Goal: Entertainment & Leisure: Consume media (video, audio)

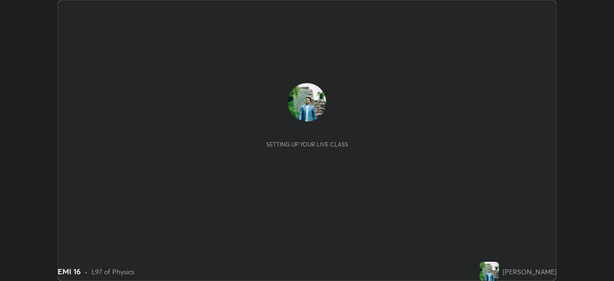
scroll to position [281, 614]
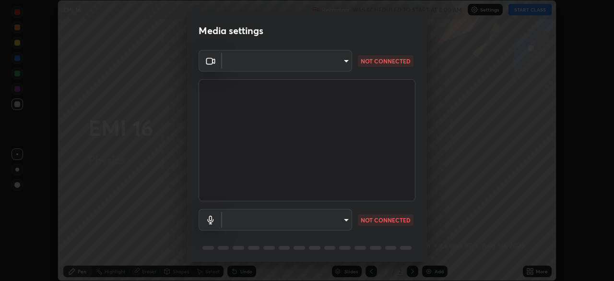
type input "ddeb460be698feac5301e169f53eca599c89e620ae617368e30cc776484c20c4"
type input "default"
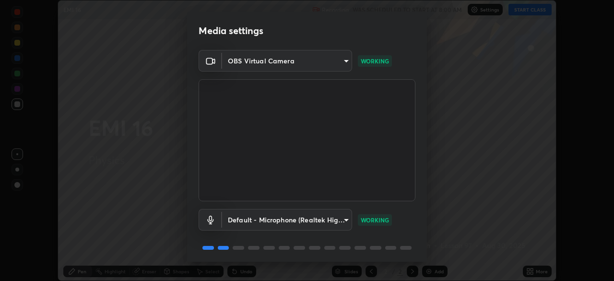
scroll to position [34, 0]
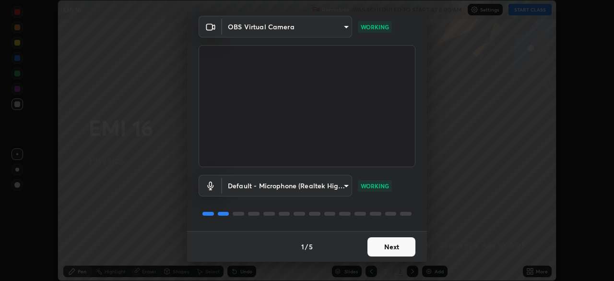
click at [384, 246] on button "Next" at bounding box center [392, 246] width 48 height 19
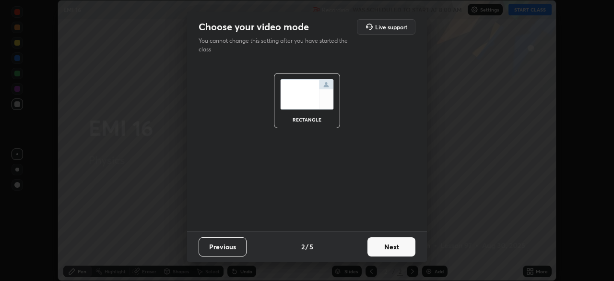
scroll to position [0, 0]
click at [385, 247] on button "Next" at bounding box center [392, 246] width 48 height 19
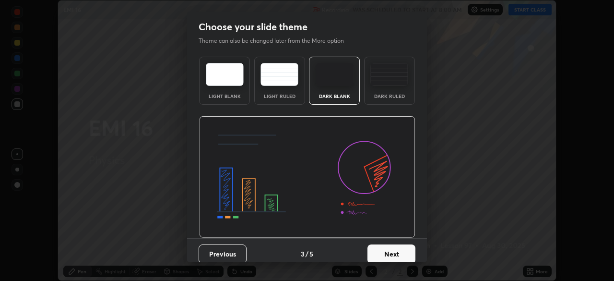
click at [384, 248] on button "Next" at bounding box center [392, 253] width 48 height 19
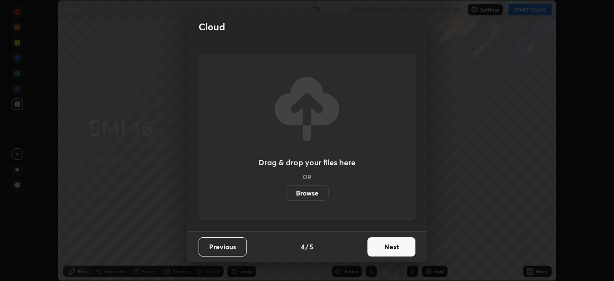
click at [382, 247] on button "Next" at bounding box center [392, 246] width 48 height 19
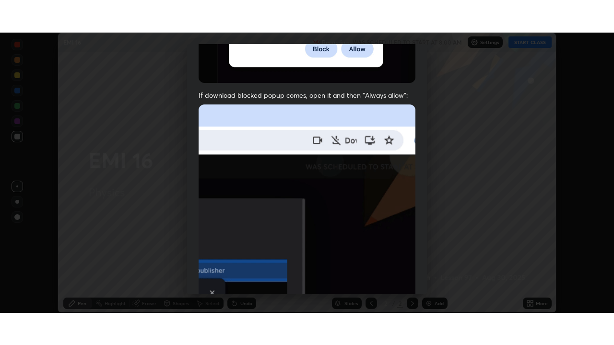
scroll to position [230, 0]
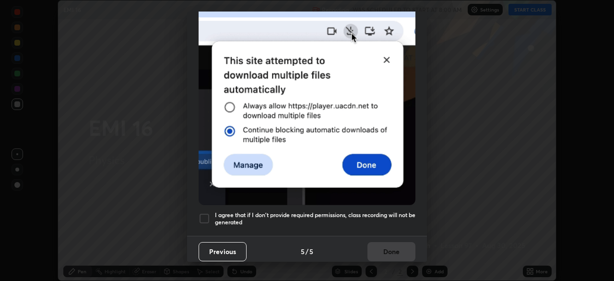
click at [210, 214] on div at bounding box center [205, 219] width 12 height 12
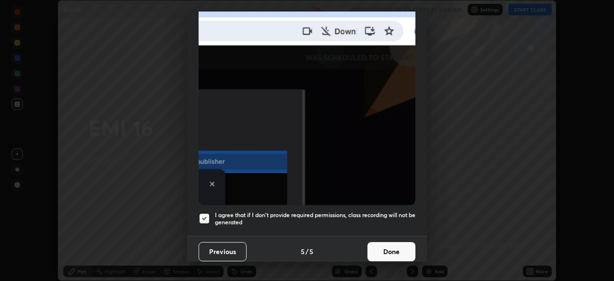
click at [383, 246] on button "Done" at bounding box center [392, 251] width 48 height 19
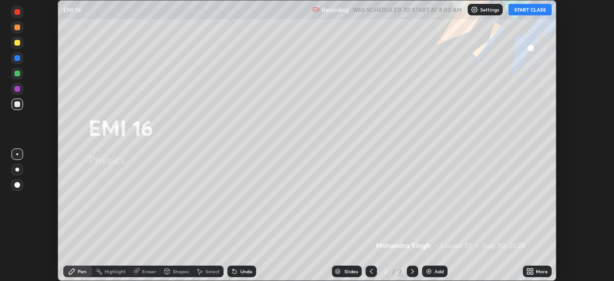
click at [530, 7] on button "START CLASS" at bounding box center [530, 10] width 43 height 12
click at [537, 274] on div "More" at bounding box center [537, 271] width 29 height 12
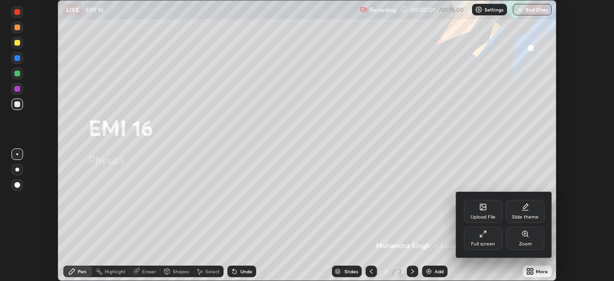
click at [482, 242] on div "Full screen" at bounding box center [483, 243] width 24 height 5
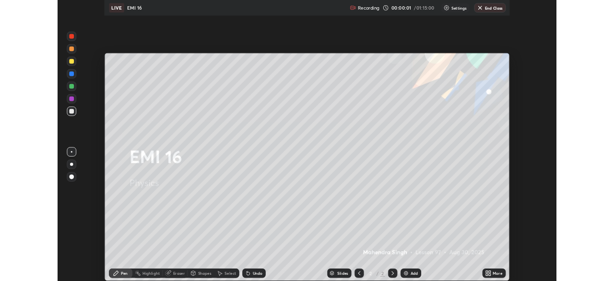
scroll to position [345, 614]
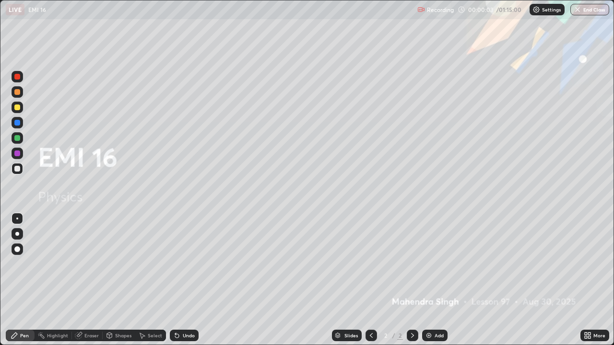
click at [433, 280] on div "Add" at bounding box center [434, 336] width 25 height 12
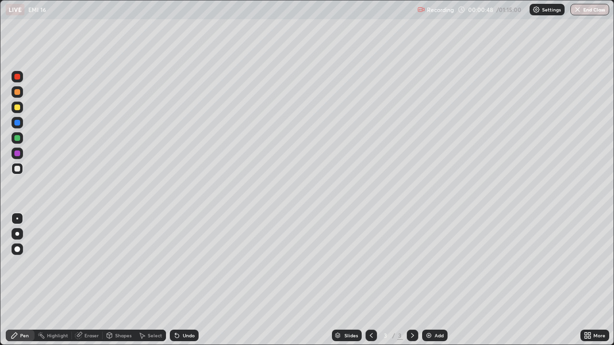
click at [17, 219] on div at bounding box center [17, 219] width 2 height 2
click at [17, 168] on div at bounding box center [17, 169] width 6 height 6
click at [15, 214] on div at bounding box center [18, 219] width 12 height 12
click at [18, 168] on div at bounding box center [17, 169] width 6 height 6
click at [122, 280] on div "Shapes" at bounding box center [123, 335] width 16 height 5
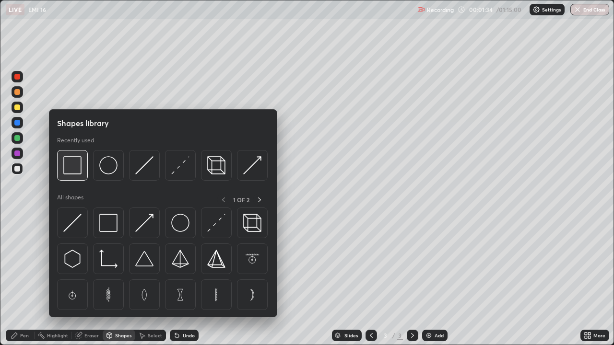
click at [77, 168] on img at bounding box center [72, 165] width 18 height 18
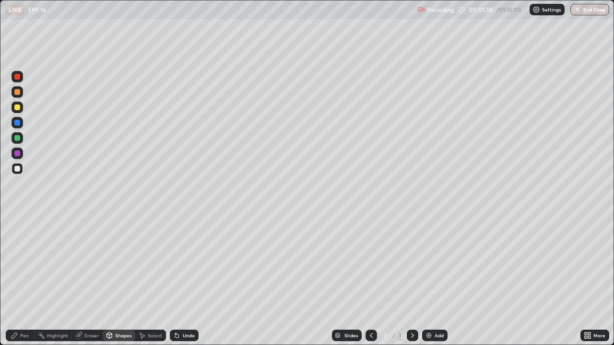
click at [24, 280] on div "Pen" at bounding box center [24, 335] width 9 height 5
click at [117, 280] on div "Shapes" at bounding box center [123, 335] width 16 height 5
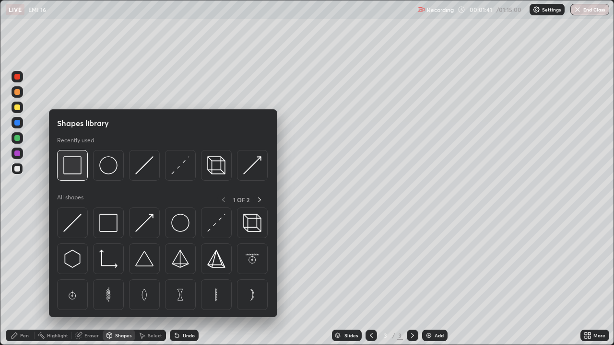
click at [74, 168] on img at bounding box center [72, 165] width 18 height 18
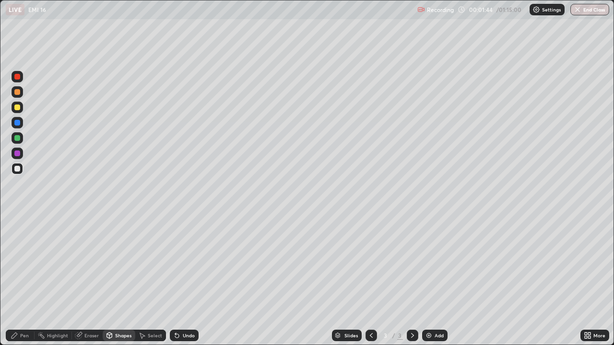
click at [22, 280] on div "Pen" at bounding box center [20, 336] width 29 height 12
click at [116, 280] on div "Shapes" at bounding box center [123, 335] width 16 height 5
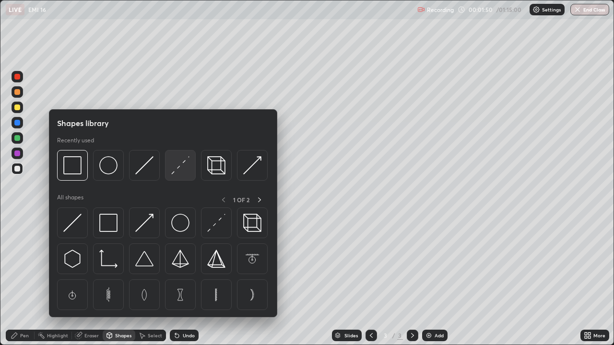
click at [178, 168] on img at bounding box center [180, 165] width 18 height 18
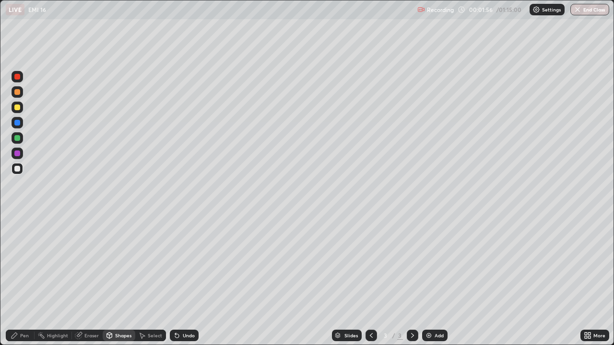
click at [17, 280] on div "Pen" at bounding box center [20, 336] width 29 height 12
click at [18, 170] on div at bounding box center [17, 169] width 6 height 6
click at [18, 155] on div at bounding box center [17, 154] width 6 height 6
click at [116, 280] on div "Shapes" at bounding box center [119, 336] width 33 height 12
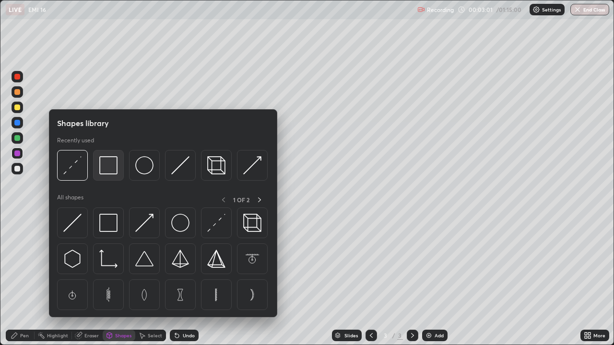
click at [108, 171] on img at bounding box center [108, 165] width 18 height 18
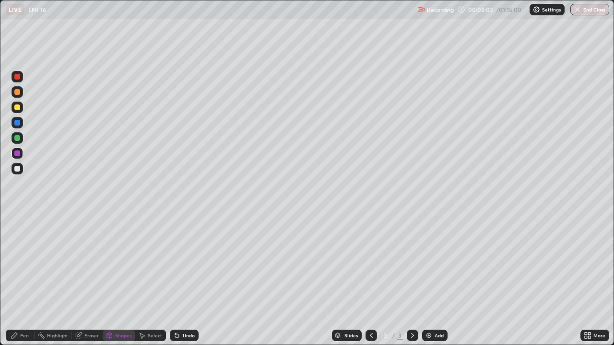
click at [113, 280] on div "Shapes" at bounding box center [119, 336] width 33 height 12
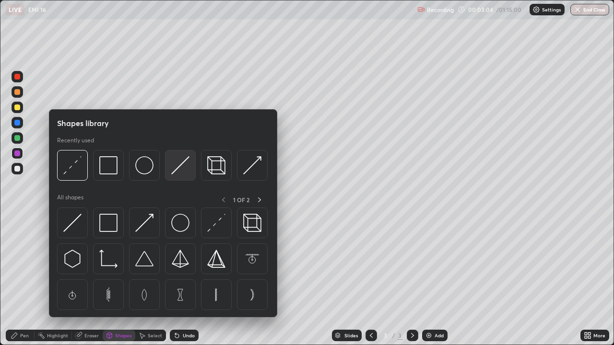
click at [178, 168] on img at bounding box center [180, 165] width 18 height 18
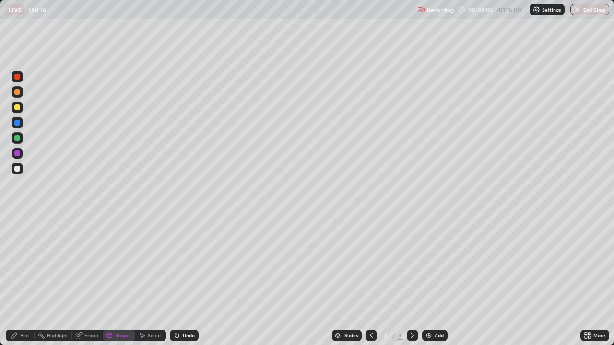
click at [18, 170] on div at bounding box center [17, 169] width 6 height 6
click at [24, 280] on div "Pen" at bounding box center [24, 335] width 9 height 5
click at [113, 280] on div "Shapes" at bounding box center [119, 336] width 33 height 12
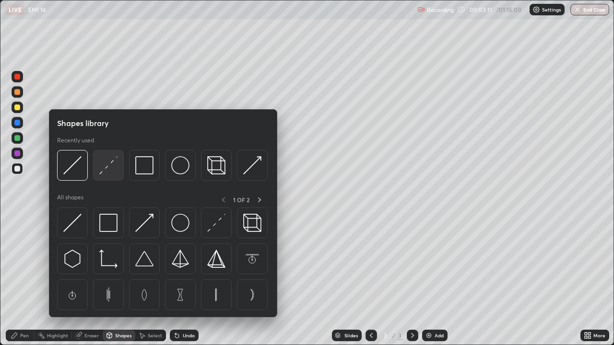
click at [110, 171] on img at bounding box center [108, 165] width 18 height 18
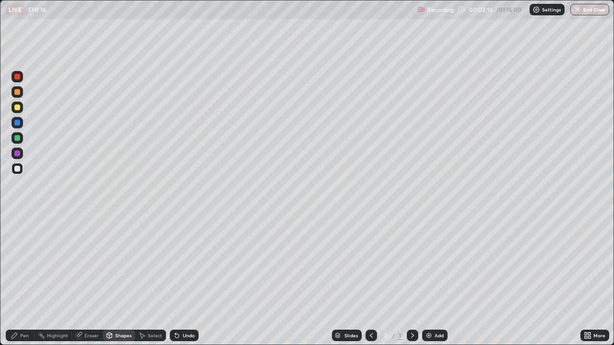
click at [18, 280] on div "Pen" at bounding box center [20, 336] width 29 height 12
click at [16, 108] on div at bounding box center [17, 108] width 6 height 6
click at [15, 170] on div at bounding box center [17, 169] width 6 height 6
click at [51, 280] on div "Highlight" at bounding box center [53, 336] width 37 height 12
click at [119, 280] on div "Shapes" at bounding box center [119, 336] width 33 height 12
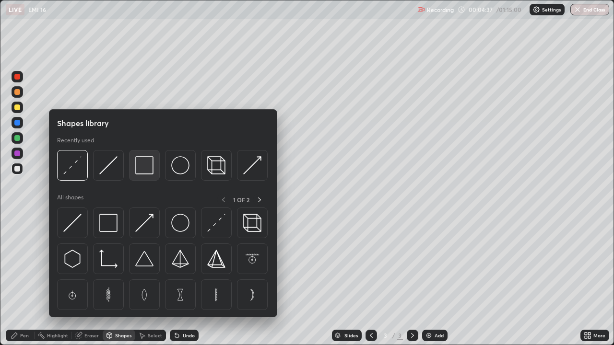
click at [143, 168] on img at bounding box center [144, 165] width 18 height 18
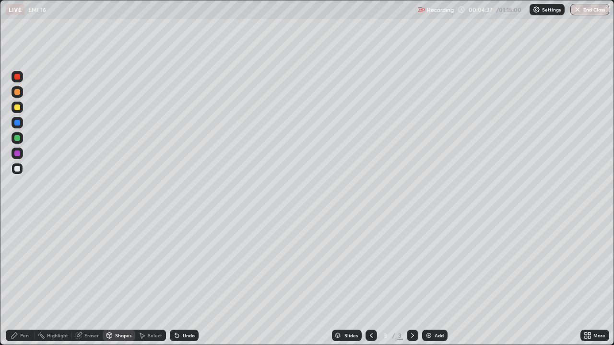
click at [19, 140] on div at bounding box center [17, 138] width 6 height 6
click at [17, 280] on div "Pen" at bounding box center [20, 336] width 29 height 12
click at [113, 280] on div "Shapes" at bounding box center [119, 336] width 33 height 12
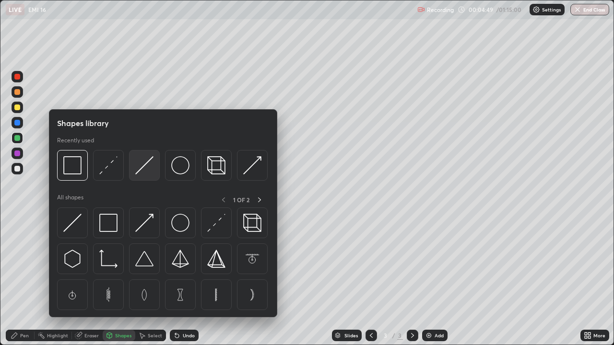
click at [144, 168] on img at bounding box center [144, 165] width 18 height 18
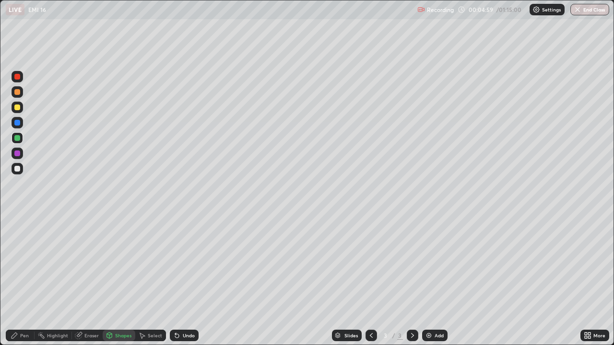
click at [23, 280] on div "Pen" at bounding box center [20, 336] width 29 height 12
click at [114, 280] on div "Shapes" at bounding box center [119, 336] width 33 height 12
click at [17, 280] on div "Pen" at bounding box center [20, 336] width 29 height 12
click at [15, 140] on div at bounding box center [17, 138] width 6 height 6
click at [119, 280] on div "Shapes" at bounding box center [123, 335] width 16 height 5
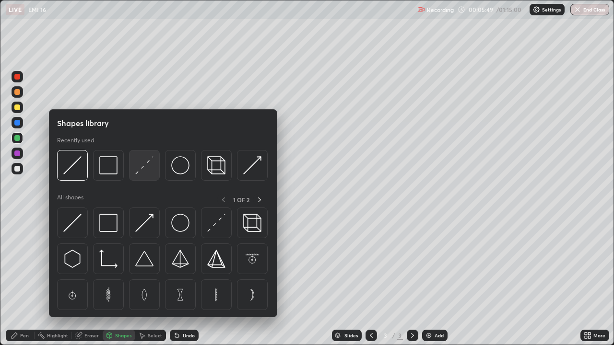
click at [141, 169] on img at bounding box center [144, 165] width 18 height 18
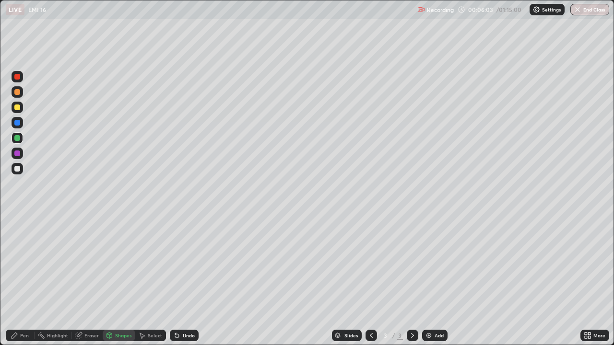
click at [18, 280] on icon at bounding box center [15, 336] width 8 height 8
click at [85, 280] on div "Eraser" at bounding box center [91, 335] width 14 height 5
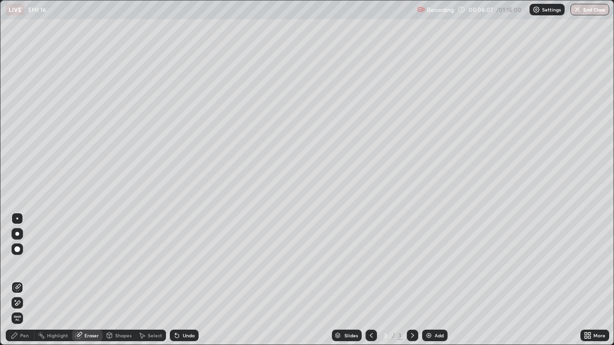
click at [21, 280] on div "Pen" at bounding box center [24, 335] width 9 height 5
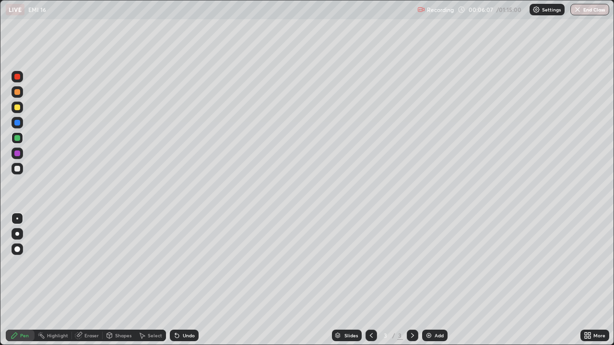
click at [18, 154] on div at bounding box center [17, 154] width 6 height 6
click at [53, 280] on div "Highlight" at bounding box center [53, 336] width 37 height 12
click at [26, 280] on div "Pen" at bounding box center [24, 335] width 9 height 5
click at [18, 122] on div at bounding box center [17, 123] width 6 height 6
click at [17, 170] on div at bounding box center [17, 169] width 6 height 6
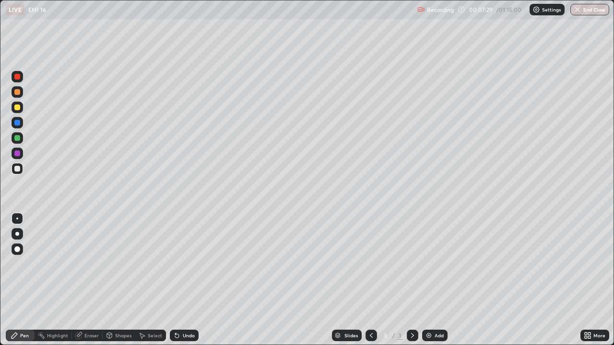
click at [121, 280] on div "Shapes" at bounding box center [123, 335] width 16 height 5
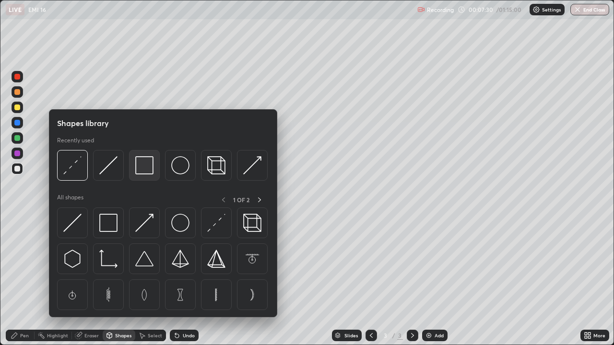
click at [144, 165] on img at bounding box center [144, 165] width 18 height 18
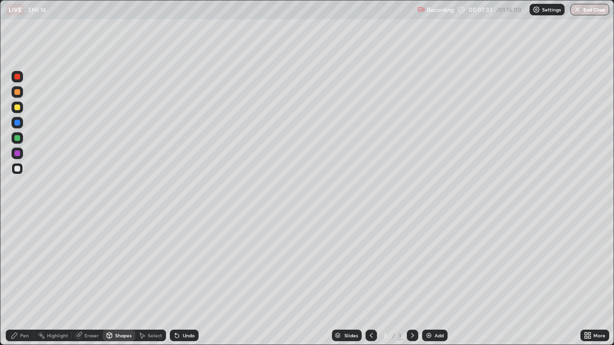
click at [19, 280] on div "Pen" at bounding box center [20, 336] width 29 height 12
click at [58, 280] on div "Highlight" at bounding box center [57, 335] width 21 height 5
click at [18, 280] on icon at bounding box center [15, 336] width 8 height 8
click at [18, 107] on div at bounding box center [17, 108] width 6 height 6
click at [121, 280] on div "Shapes" at bounding box center [119, 336] width 33 height 12
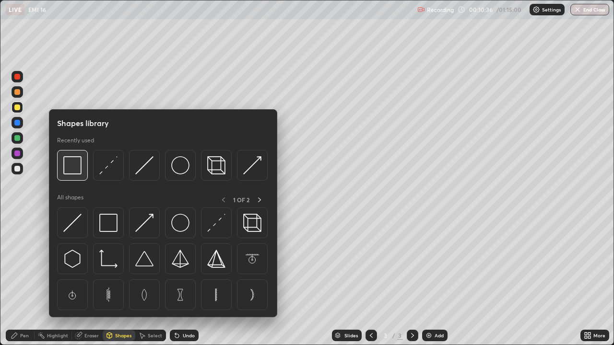
click at [76, 170] on img at bounding box center [72, 165] width 18 height 18
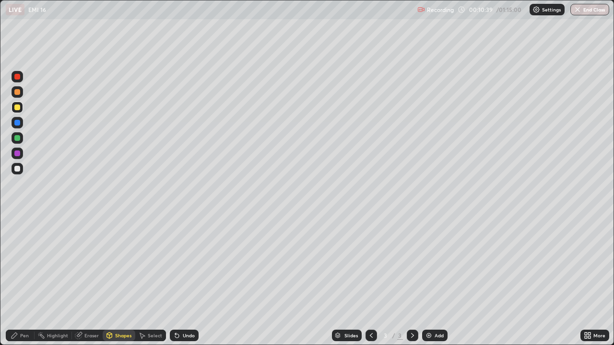
click at [22, 280] on div "Pen" at bounding box center [20, 336] width 29 height 12
click at [19, 170] on div at bounding box center [17, 169] width 6 height 6
click at [187, 280] on div "Undo" at bounding box center [189, 335] width 12 height 5
click at [119, 280] on div "Shapes" at bounding box center [119, 336] width 33 height 12
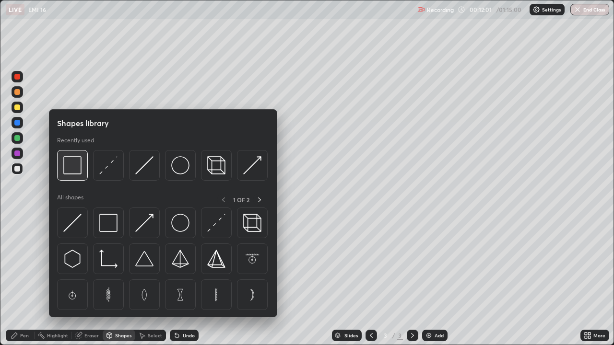
click at [76, 173] on img at bounding box center [72, 165] width 18 height 18
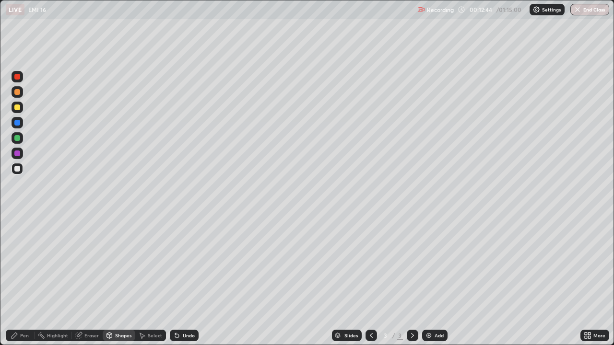
click at [183, 280] on div "Undo" at bounding box center [189, 335] width 12 height 5
click at [24, 280] on div "Pen" at bounding box center [24, 335] width 9 height 5
click at [186, 280] on div "Undo" at bounding box center [189, 335] width 12 height 5
click at [146, 280] on div "Select" at bounding box center [150, 336] width 31 height 12
click at [526, 242] on div "0 ° Undo Copy Duplicate Duplicate to new slide Delete" at bounding box center [306, 172] width 613 height 345
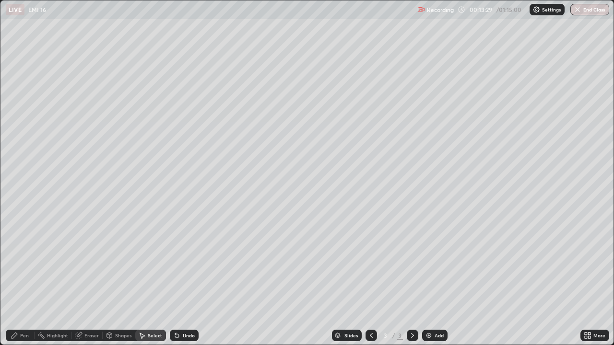
click at [19, 280] on div "Pen" at bounding box center [20, 336] width 29 height 12
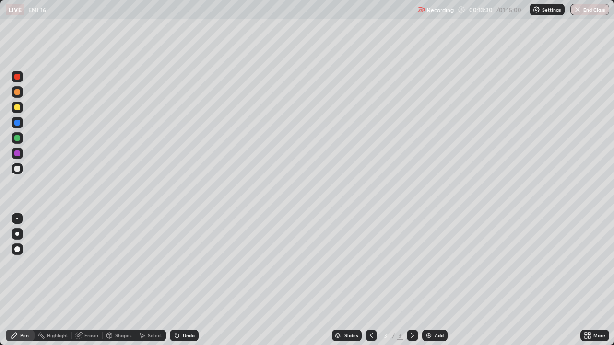
click at [19, 138] on div at bounding box center [17, 138] width 6 height 6
click at [431, 280] on img at bounding box center [429, 336] width 8 height 8
click at [125, 280] on div "Shapes" at bounding box center [119, 336] width 33 height 12
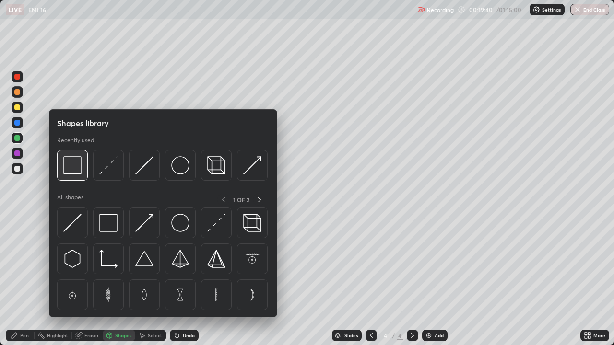
click at [77, 170] on img at bounding box center [72, 165] width 18 height 18
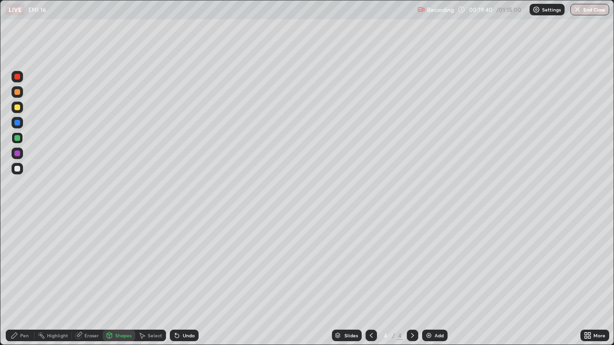
click at [19, 170] on div at bounding box center [17, 169] width 6 height 6
click at [17, 280] on icon at bounding box center [15, 336] width 8 height 8
click at [118, 280] on div "Shapes" at bounding box center [123, 335] width 16 height 5
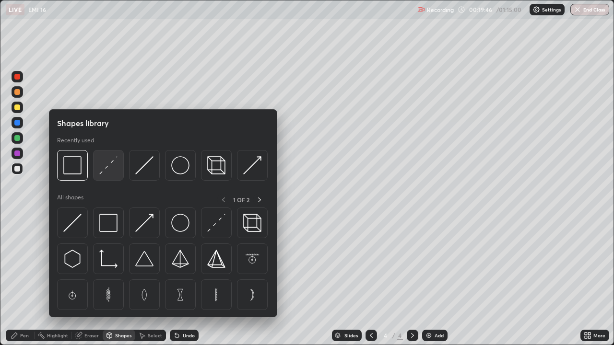
click at [108, 166] on img at bounding box center [108, 165] width 18 height 18
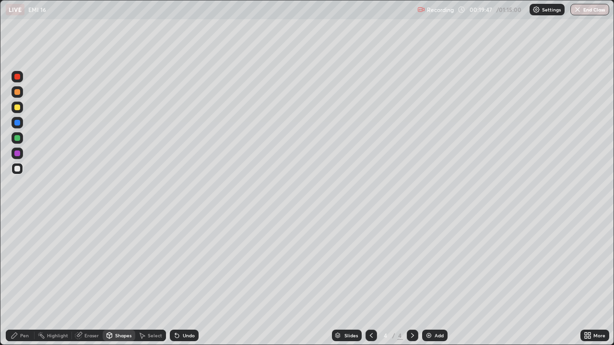
click at [17, 168] on div at bounding box center [17, 169] width 6 height 6
click at [117, 280] on div "Shapes" at bounding box center [123, 335] width 16 height 5
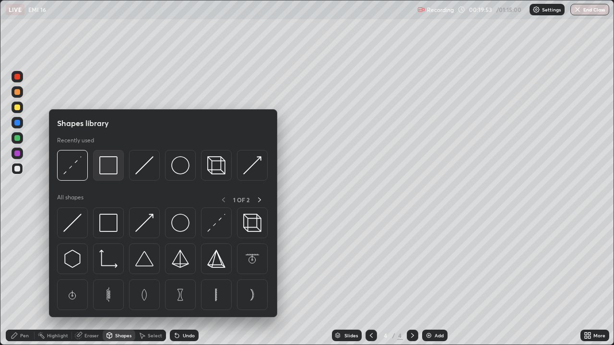
click at [109, 168] on img at bounding box center [108, 165] width 18 height 18
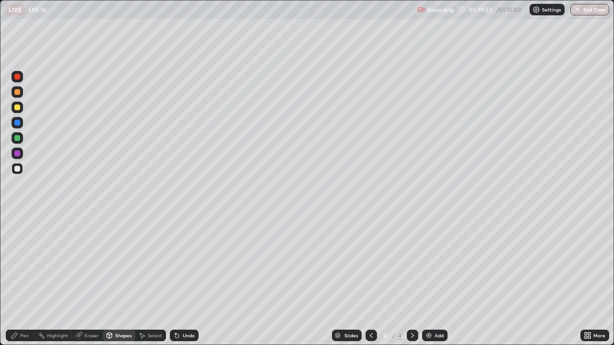
click at [19, 138] on div at bounding box center [17, 138] width 6 height 6
click at [118, 280] on div "Shapes" at bounding box center [123, 335] width 16 height 5
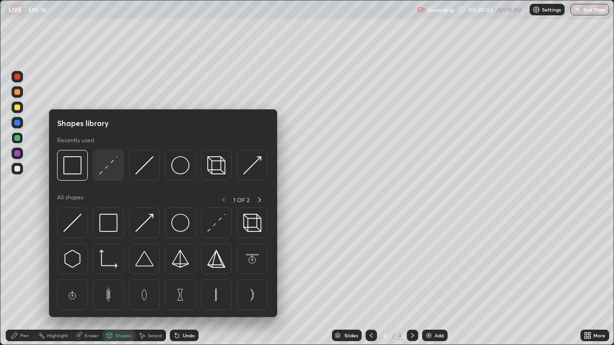
click at [110, 167] on img at bounding box center [108, 165] width 18 height 18
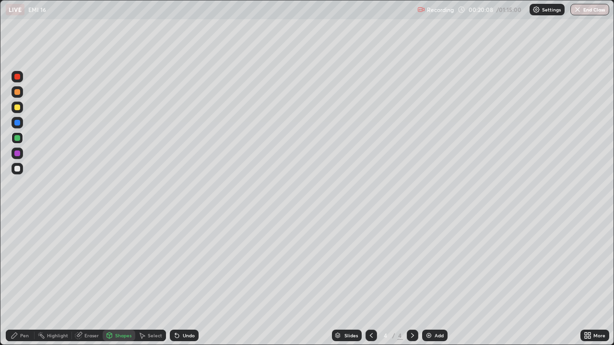
click at [18, 280] on div "Pen" at bounding box center [20, 336] width 29 height 12
click at [118, 280] on div "Shapes" at bounding box center [119, 336] width 33 height 12
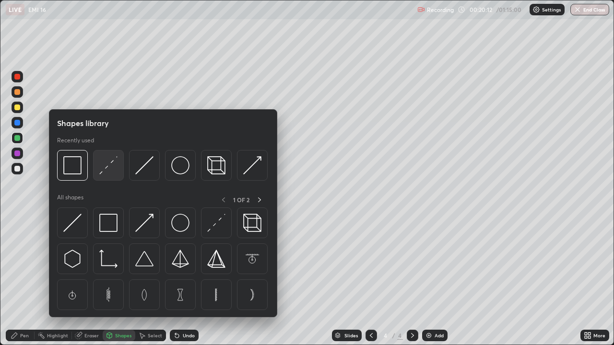
click at [112, 168] on img at bounding box center [108, 165] width 18 height 18
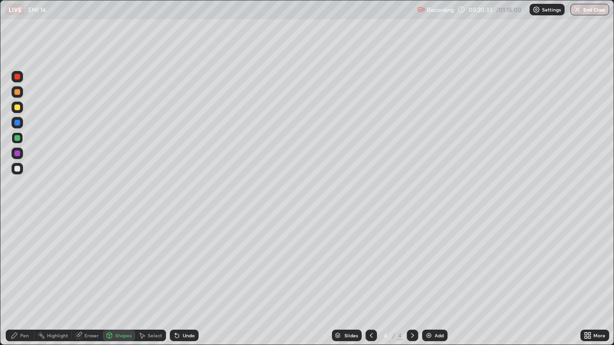
click at [61, 280] on div "Highlight" at bounding box center [53, 336] width 37 height 12
click at [119, 280] on div "Shapes" at bounding box center [123, 335] width 16 height 5
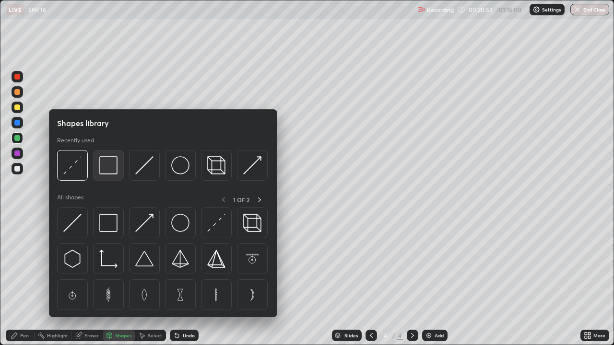
click at [110, 160] on img at bounding box center [108, 165] width 18 height 18
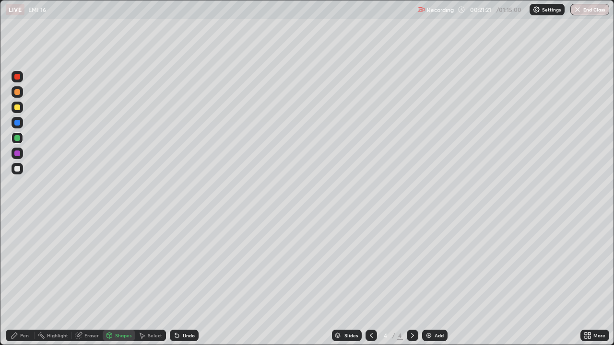
click at [24, 280] on div "Pen" at bounding box center [20, 336] width 29 height 12
click at [18, 170] on div at bounding box center [17, 169] width 6 height 6
click at [56, 280] on div "Highlight" at bounding box center [57, 335] width 21 height 5
click at [20, 280] on div "Pen" at bounding box center [20, 336] width 29 height 12
click at [82, 280] on div "Eraser" at bounding box center [87, 336] width 31 height 12
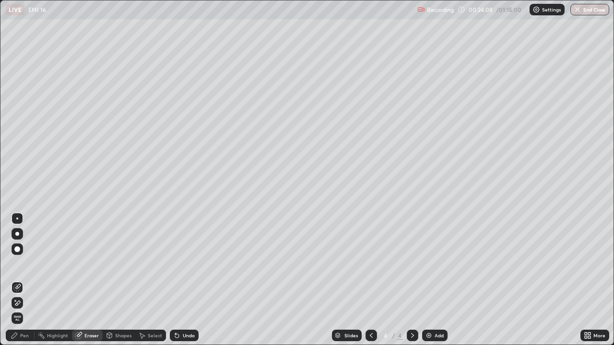
click at [18, 280] on div "Pen" at bounding box center [20, 336] width 29 height 12
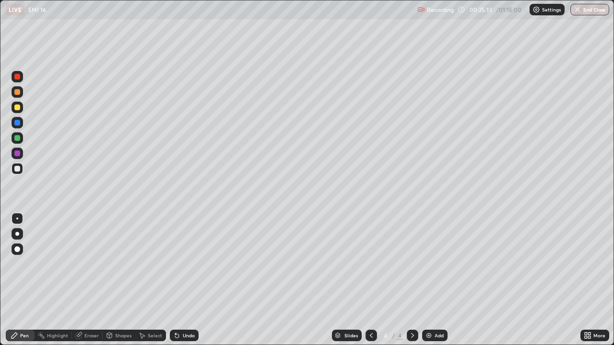
click at [366, 280] on div at bounding box center [372, 336] width 12 height 12
click at [412, 280] on icon at bounding box center [413, 336] width 8 height 8
click at [125, 280] on div "Shapes" at bounding box center [123, 335] width 16 height 5
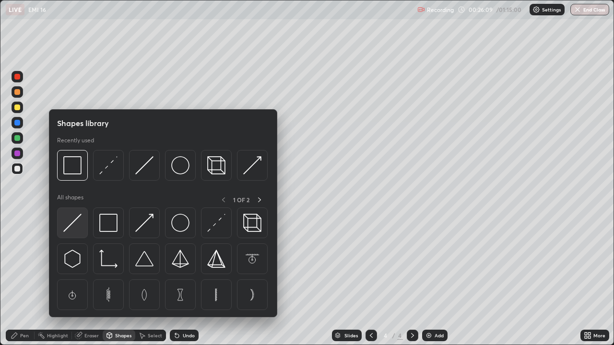
click at [78, 225] on img at bounding box center [72, 223] width 18 height 18
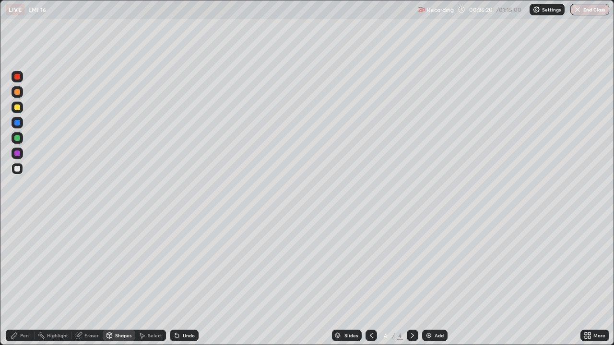
click at [119, 280] on div "Shapes" at bounding box center [123, 335] width 16 height 5
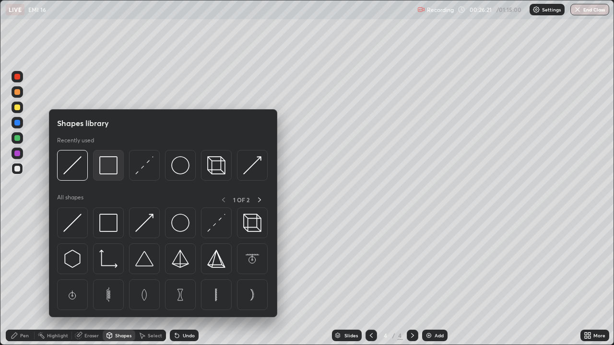
click at [107, 169] on img at bounding box center [108, 165] width 18 height 18
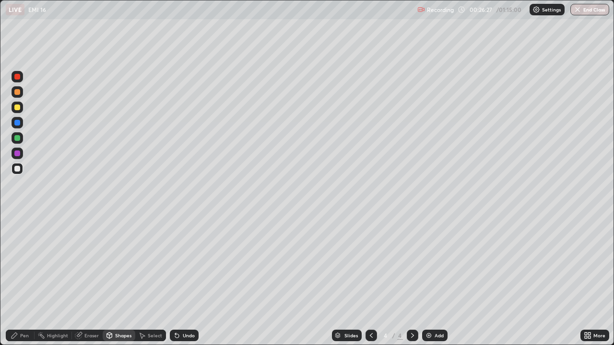
click at [24, 280] on div "Pen" at bounding box center [24, 335] width 9 height 5
click at [148, 280] on div "Select" at bounding box center [155, 335] width 14 height 5
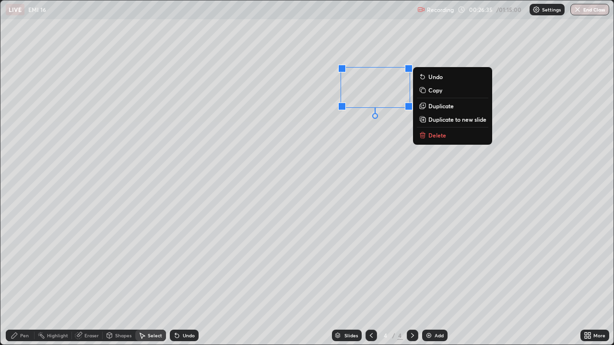
click at [436, 108] on p "Duplicate" at bounding box center [440, 106] width 25 height 8
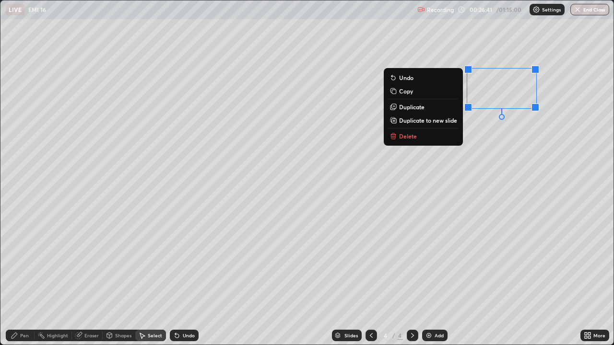
click at [474, 252] on div "0 ° Undo Copy Duplicate Duplicate to new slide Delete" at bounding box center [306, 172] width 613 height 345
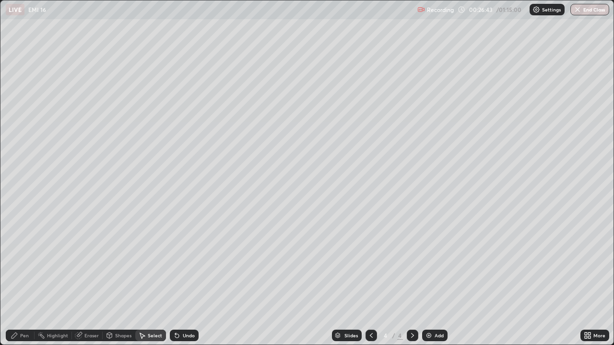
click at [394, 71] on div "0 ° Undo Copy Duplicate Duplicate to new slide Delete" at bounding box center [306, 172] width 613 height 345
click at [484, 68] on div "0 ° Undo Copy Duplicate Duplicate to new slide Delete" at bounding box center [306, 172] width 613 height 345
click at [411, 280] on icon at bounding box center [413, 336] width 8 height 8
click at [437, 280] on div "Add" at bounding box center [439, 335] width 9 height 5
click at [20, 280] on div "Pen" at bounding box center [20, 336] width 29 height 12
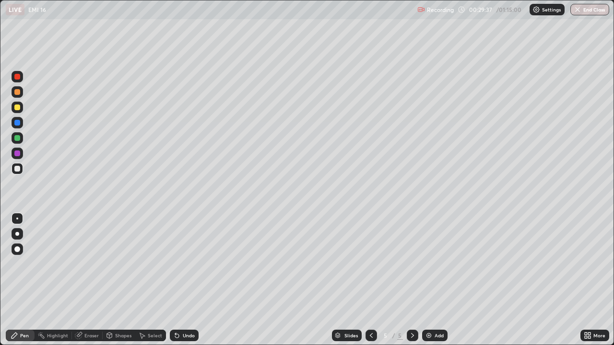
click at [19, 171] on div at bounding box center [17, 169] width 6 height 6
click at [17, 280] on div "Pen" at bounding box center [20, 336] width 29 height 12
click at [175, 280] on icon at bounding box center [175, 333] width 1 height 1
click at [17, 106] on div at bounding box center [17, 108] width 6 height 6
click at [123, 280] on div "Shapes" at bounding box center [123, 335] width 16 height 5
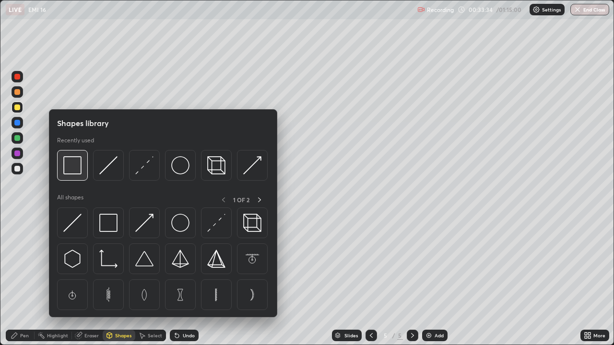
click at [76, 171] on img at bounding box center [72, 165] width 18 height 18
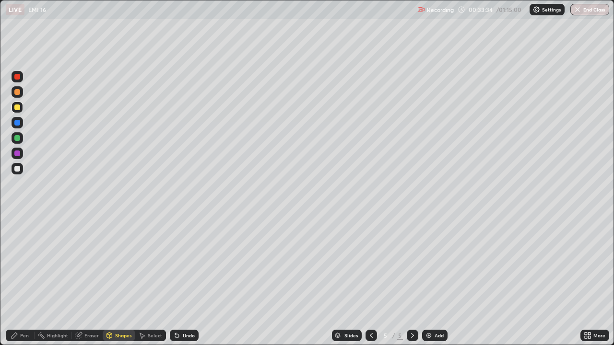
click at [22, 168] on div at bounding box center [18, 169] width 12 height 12
click at [21, 280] on div "Pen" at bounding box center [24, 335] width 9 height 5
click at [121, 280] on div "Shapes" at bounding box center [123, 335] width 16 height 5
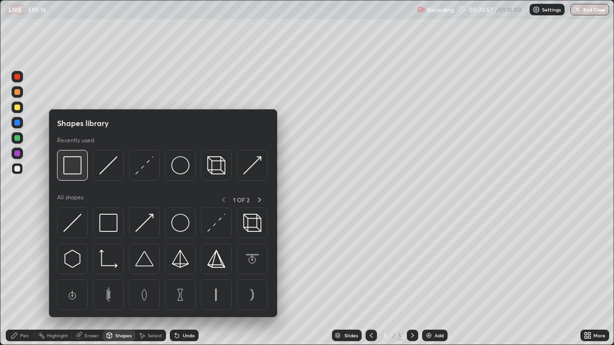
click at [68, 169] on img at bounding box center [72, 165] width 18 height 18
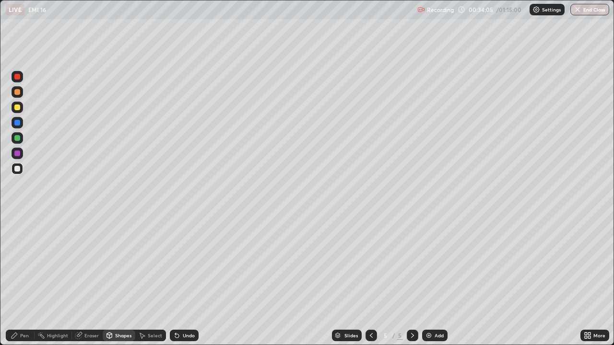
click at [25, 280] on div "Pen" at bounding box center [24, 335] width 9 height 5
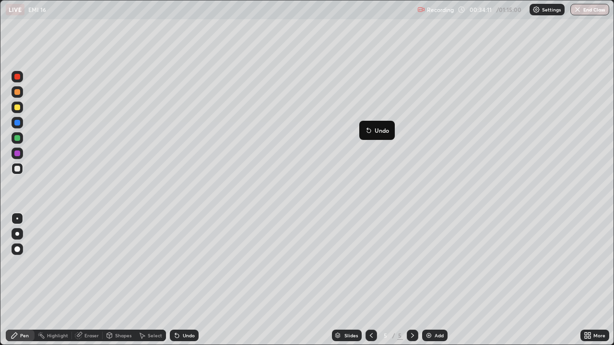
click at [365, 129] on button "Undo" at bounding box center [377, 131] width 28 height 12
click at [123, 280] on div "Shapes" at bounding box center [123, 335] width 16 height 5
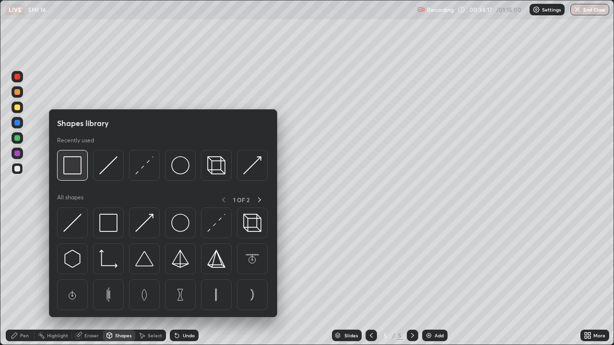
click at [74, 169] on img at bounding box center [72, 165] width 18 height 18
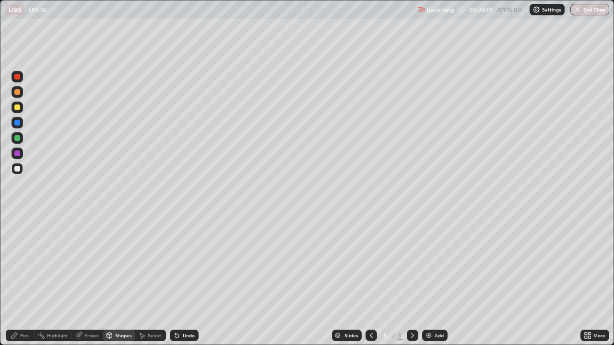
click at [122, 280] on div "Shapes" at bounding box center [123, 335] width 16 height 5
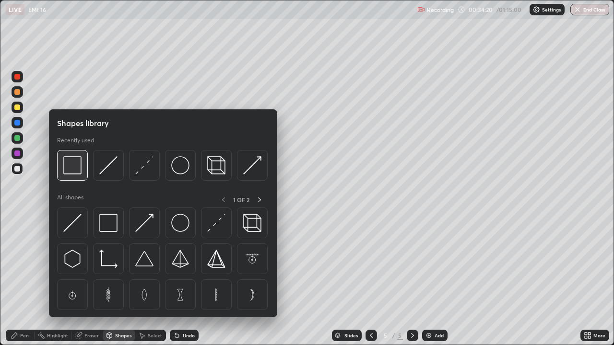
click at [71, 169] on img at bounding box center [72, 165] width 18 height 18
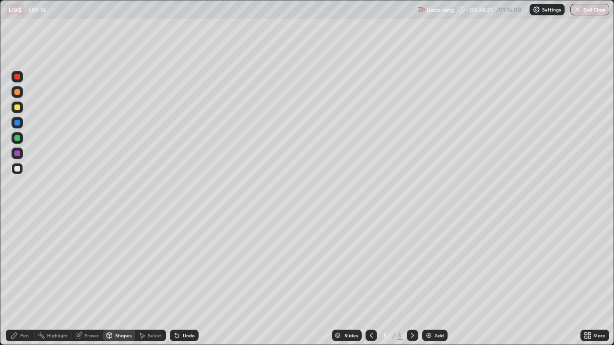
click at [19, 155] on div at bounding box center [17, 154] width 6 height 6
click at [26, 280] on div "Pen" at bounding box center [24, 335] width 9 height 5
click at [54, 280] on div "Highlight" at bounding box center [57, 335] width 21 height 5
click at [25, 280] on div "Pen" at bounding box center [24, 335] width 9 height 5
click at [14, 108] on div at bounding box center [17, 108] width 6 height 6
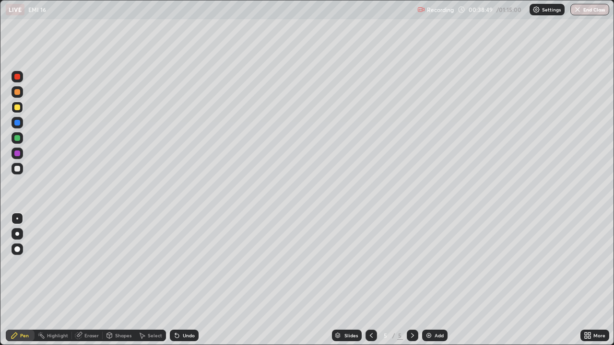
click at [16, 169] on div at bounding box center [17, 169] width 6 height 6
click at [18, 280] on div "Pen" at bounding box center [20, 336] width 29 height 12
click at [152, 280] on div "Select" at bounding box center [155, 335] width 14 height 5
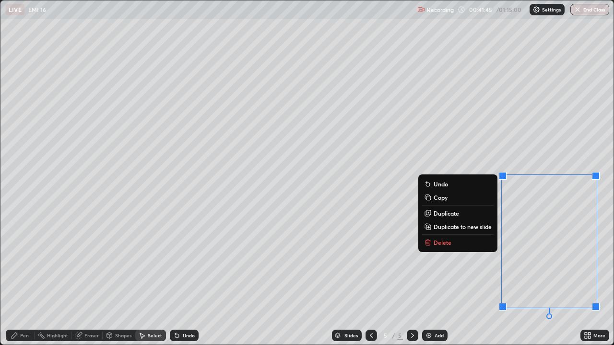
click at [465, 240] on button "Delete" at bounding box center [457, 243] width 71 height 12
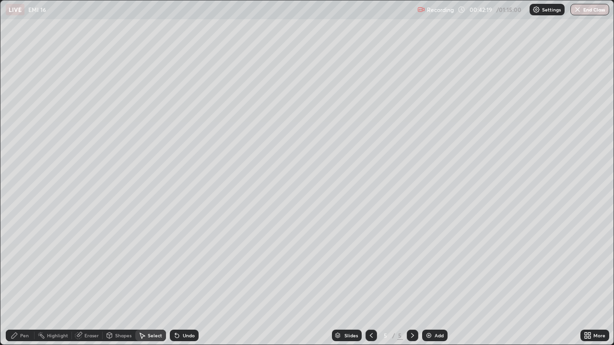
click at [429, 280] on img at bounding box center [429, 336] width 8 height 8
click at [25, 280] on div "Pen" at bounding box center [24, 335] width 9 height 5
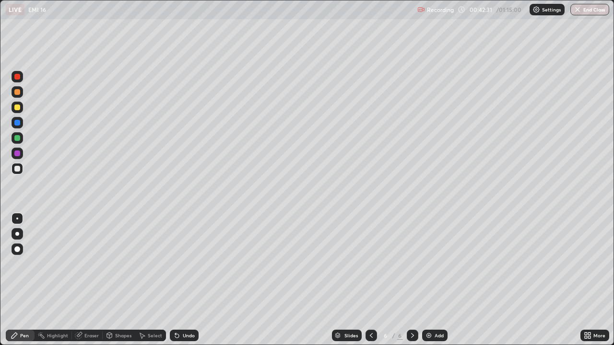
click at [19, 170] on div at bounding box center [17, 169] width 6 height 6
click at [178, 280] on icon at bounding box center [177, 336] width 8 height 8
click at [179, 280] on div "Undo" at bounding box center [184, 336] width 29 height 12
click at [16, 107] on div at bounding box center [17, 108] width 6 height 6
click at [178, 280] on icon at bounding box center [177, 336] width 8 height 8
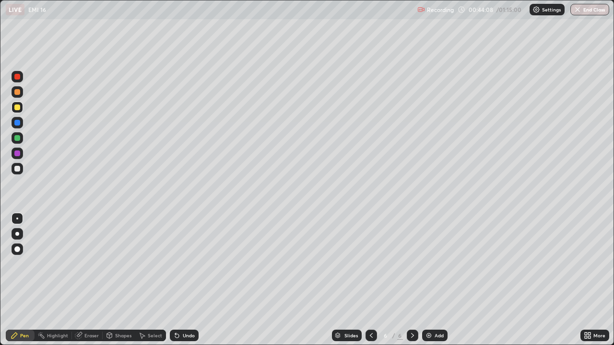
click at [176, 280] on icon at bounding box center [177, 336] width 4 height 4
click at [116, 280] on div "Shapes" at bounding box center [119, 336] width 33 height 12
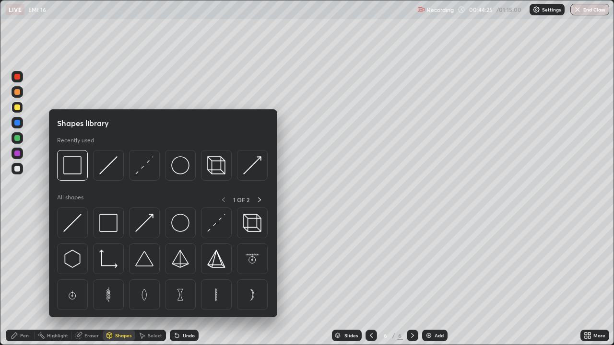
click at [22, 280] on div "Pen" at bounding box center [20, 336] width 29 height 12
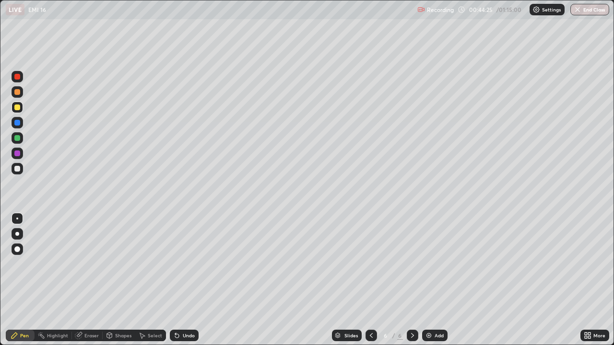
click at [19, 169] on div at bounding box center [17, 169] width 6 height 6
click at [18, 154] on div at bounding box center [17, 154] width 6 height 6
click at [185, 280] on div "Undo" at bounding box center [189, 335] width 12 height 5
click at [185, 280] on div "Undo" at bounding box center [184, 336] width 29 height 12
click at [437, 280] on div "Add" at bounding box center [434, 336] width 25 height 12
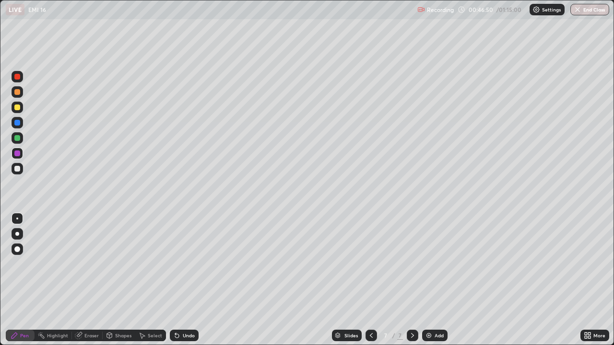
click at [18, 169] on div at bounding box center [17, 169] width 6 height 6
click at [17, 171] on div at bounding box center [17, 169] width 6 height 6
click at [21, 107] on div at bounding box center [18, 108] width 12 height 12
click at [18, 138] on div at bounding box center [17, 138] width 6 height 6
click at [14, 108] on div at bounding box center [17, 108] width 6 height 6
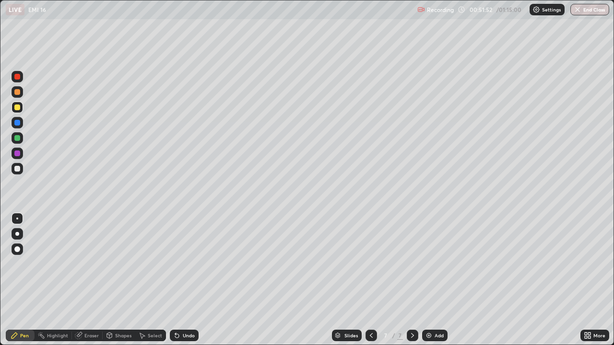
click at [17, 92] on div at bounding box center [17, 92] width 6 height 6
click at [438, 280] on div "Add" at bounding box center [439, 335] width 9 height 5
click at [17, 170] on div at bounding box center [17, 169] width 6 height 6
click at [17, 139] on div at bounding box center [17, 138] width 6 height 6
click at [17, 108] on div at bounding box center [17, 108] width 6 height 6
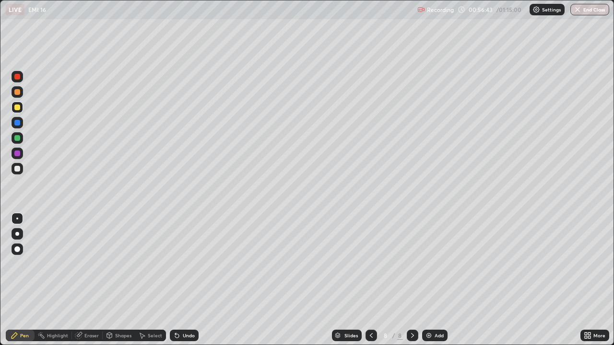
click at [19, 170] on div at bounding box center [17, 169] width 6 height 6
click at [16, 155] on div at bounding box center [17, 154] width 6 height 6
click at [183, 280] on div "Undo" at bounding box center [189, 335] width 12 height 5
click at [20, 138] on div at bounding box center [17, 138] width 6 height 6
click at [17, 168] on div at bounding box center [17, 169] width 6 height 6
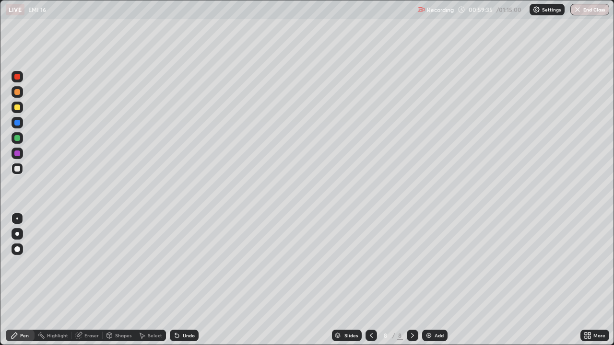
click at [18, 137] on div at bounding box center [17, 138] width 6 height 6
click at [95, 280] on div "Eraser" at bounding box center [87, 336] width 31 height 12
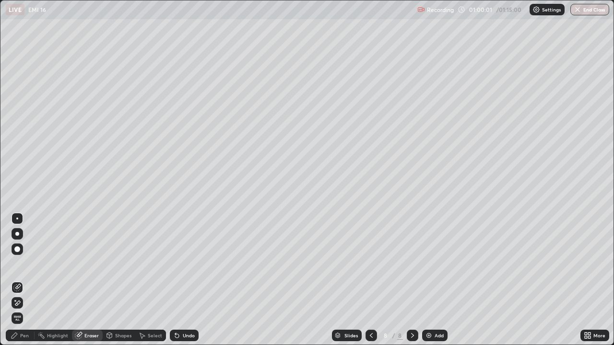
click at [26, 280] on div "Pen" at bounding box center [24, 335] width 9 height 5
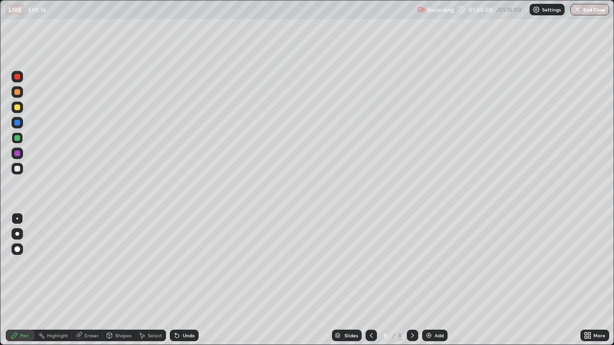
click at [94, 280] on div "Eraser" at bounding box center [91, 335] width 14 height 5
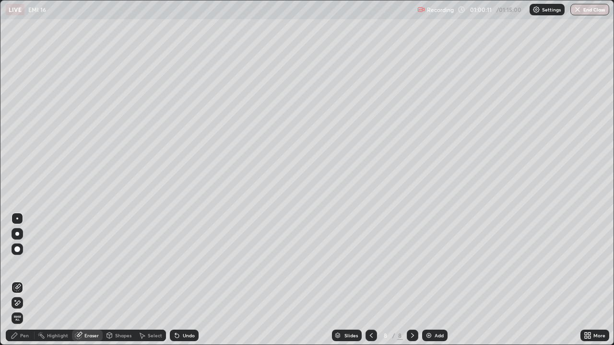
click at [59, 280] on div "Highlight" at bounding box center [57, 335] width 21 height 5
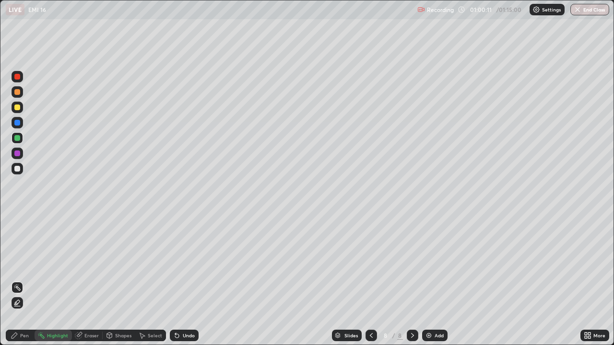
click at [25, 280] on div "Pen" at bounding box center [24, 335] width 9 height 5
click at [20, 171] on div at bounding box center [18, 169] width 12 height 12
click at [599, 8] on button "End Class" at bounding box center [590, 10] width 39 height 12
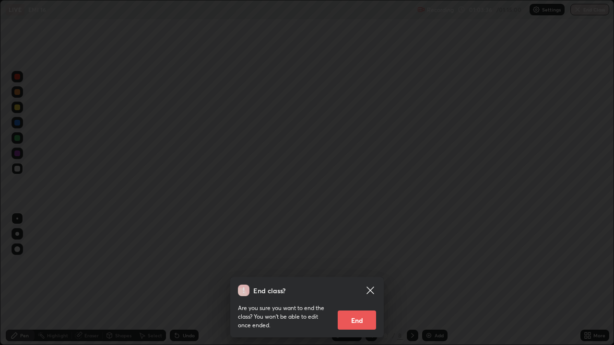
click at [430, 280] on div "End class? Are you sure you want to end the class? You won’t be able to edit on…" at bounding box center [307, 172] width 614 height 345
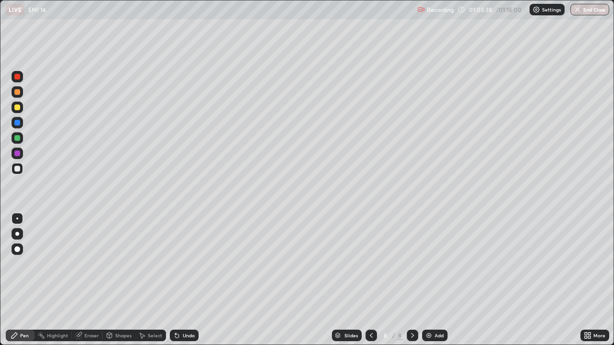
click at [589, 10] on button "End Class" at bounding box center [590, 10] width 39 height 12
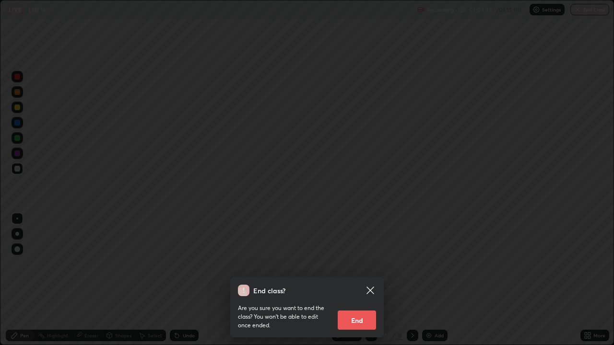
click at [362, 280] on button "End" at bounding box center [357, 320] width 38 height 19
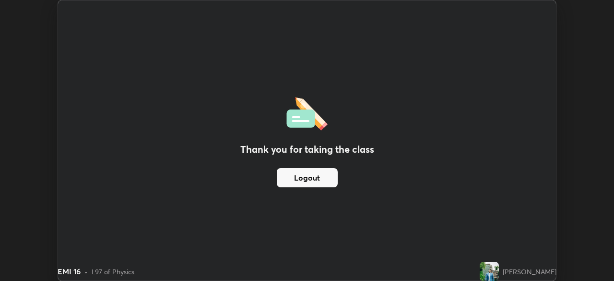
scroll to position [47703, 47370]
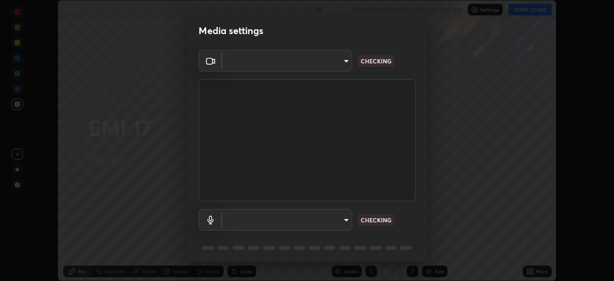
scroll to position [34, 0]
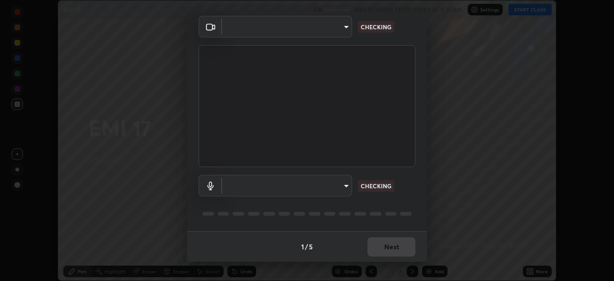
type input "ddeb460be698feac5301e169f53eca599c89e620ae617368e30cc776484c20c4"
type input "default"
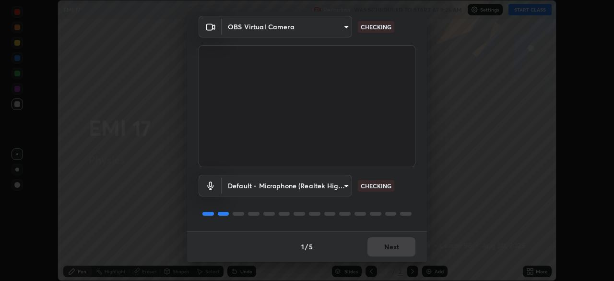
click at [397, 255] on div "1 / 5 Next" at bounding box center [307, 246] width 240 height 31
click at [395, 250] on div "1 / 5 Next" at bounding box center [307, 246] width 240 height 31
click at [391, 249] on div "1 / 5 Next" at bounding box center [307, 246] width 240 height 31
click at [389, 247] on div "1 / 5 Next" at bounding box center [307, 246] width 240 height 31
click at [386, 250] on div "1 / 5 Next" at bounding box center [307, 246] width 240 height 31
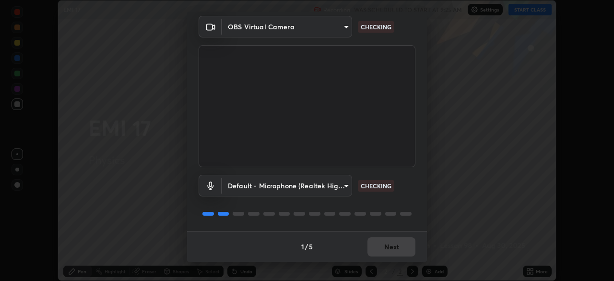
click at [388, 248] on div "1 / 5 Next" at bounding box center [307, 246] width 240 height 31
click at [387, 246] on div "1 / 5 Next" at bounding box center [307, 246] width 240 height 31
click at [387, 244] on div "1 / 5 Next" at bounding box center [307, 246] width 240 height 31
click at [387, 245] on div "1 / 5 Next" at bounding box center [307, 246] width 240 height 31
click at [388, 245] on div "1 / 5 Next" at bounding box center [307, 246] width 240 height 31
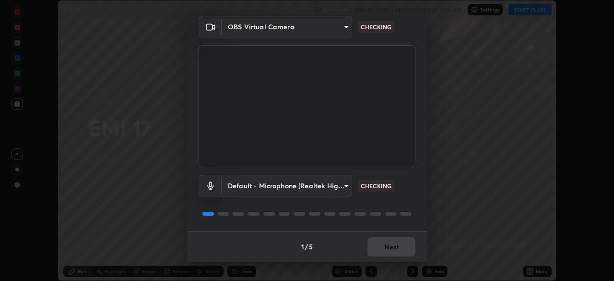
click at [389, 244] on div "1 / 5 Next" at bounding box center [307, 246] width 240 height 31
click at [390, 244] on div "1 / 5 Next" at bounding box center [307, 246] width 240 height 31
click at [389, 241] on div "1 / 5 Next" at bounding box center [307, 246] width 240 height 31
click at [390, 241] on div "1 / 5 Next" at bounding box center [307, 246] width 240 height 31
click at [390, 245] on div "1 / 5 Next" at bounding box center [307, 246] width 240 height 31
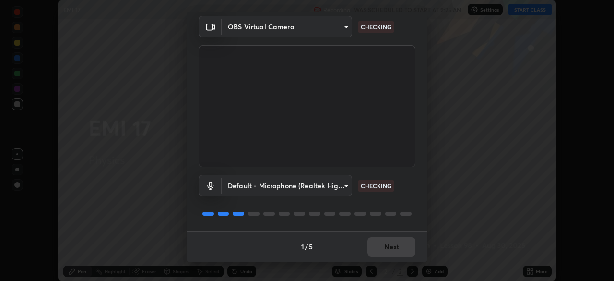
click at [390, 248] on div "1 / 5 Next" at bounding box center [307, 246] width 240 height 31
click at [391, 251] on div "1 / 5 Next" at bounding box center [307, 246] width 240 height 31
click at [393, 253] on div "1 / 5 Next" at bounding box center [307, 246] width 240 height 31
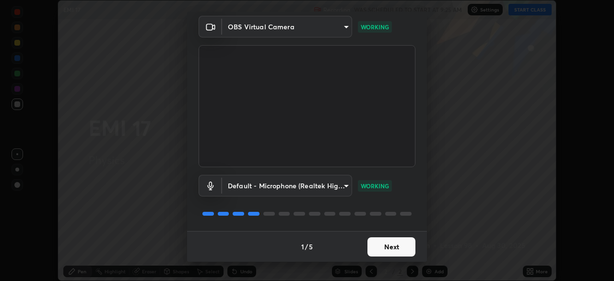
click at [381, 248] on button "Next" at bounding box center [392, 246] width 48 height 19
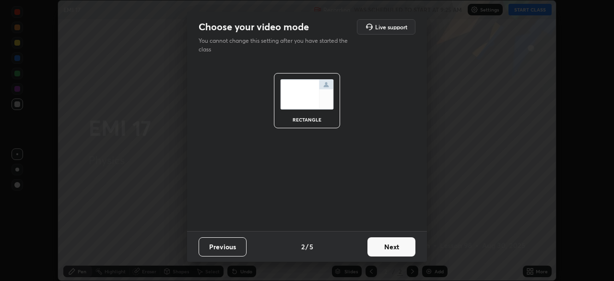
click at [386, 247] on button "Next" at bounding box center [392, 246] width 48 height 19
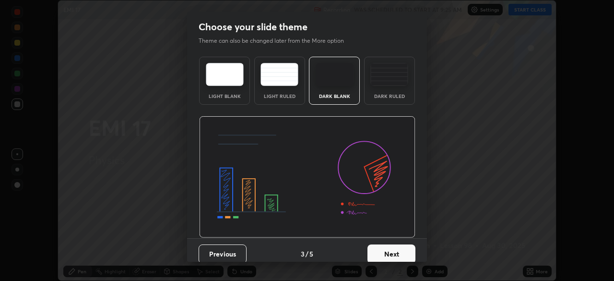
click at [394, 250] on button "Next" at bounding box center [392, 253] width 48 height 19
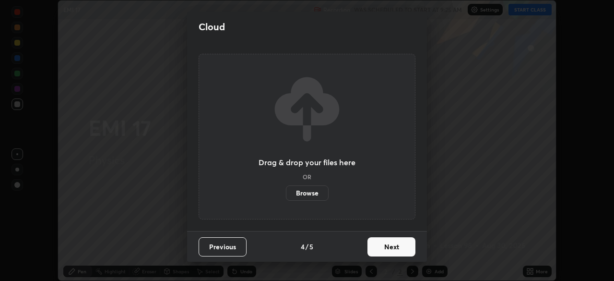
click at [394, 253] on button "Next" at bounding box center [392, 246] width 48 height 19
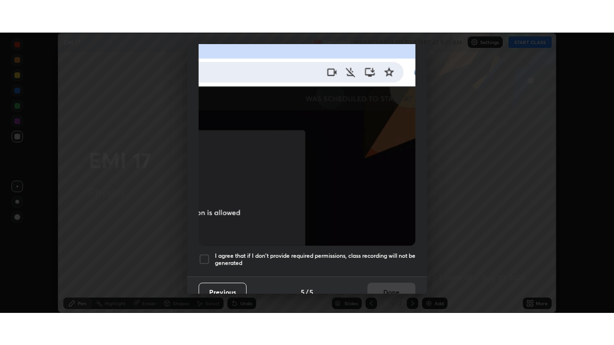
scroll to position [230, 0]
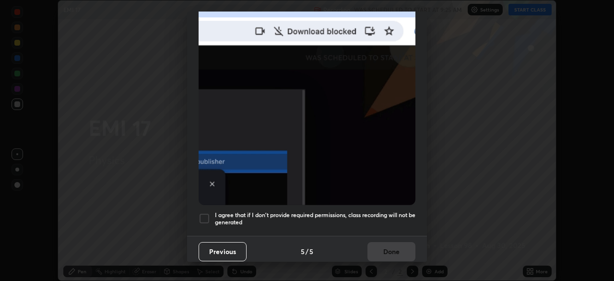
click at [202, 213] on div at bounding box center [205, 219] width 12 height 12
click at [379, 250] on button "Done" at bounding box center [392, 251] width 48 height 19
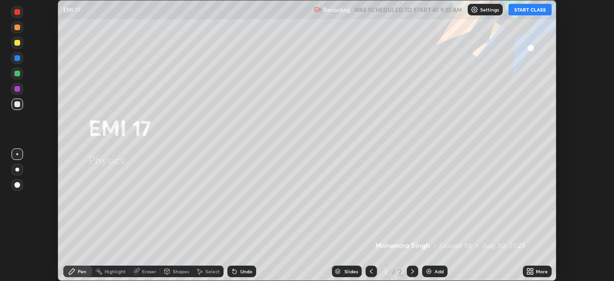
click at [532, 273] on icon at bounding box center [532, 273] width 2 height 2
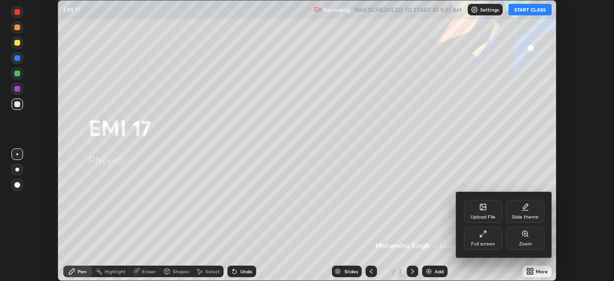
click at [491, 243] on div "Full screen" at bounding box center [483, 243] width 24 height 5
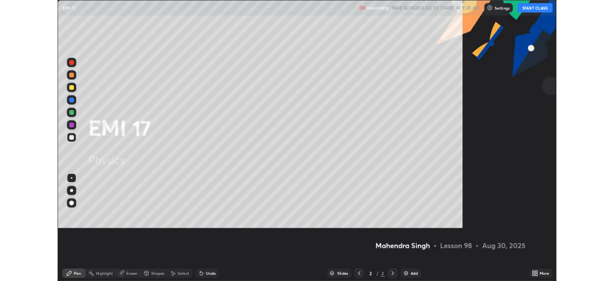
scroll to position [345, 614]
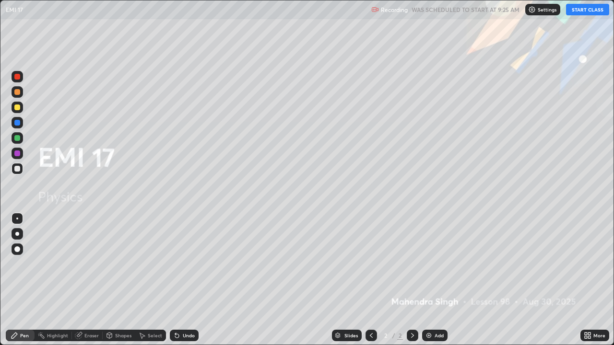
click at [582, 8] on button "START CLASS" at bounding box center [587, 10] width 43 height 12
click at [94, 280] on div "Eraser" at bounding box center [91, 335] width 14 height 5
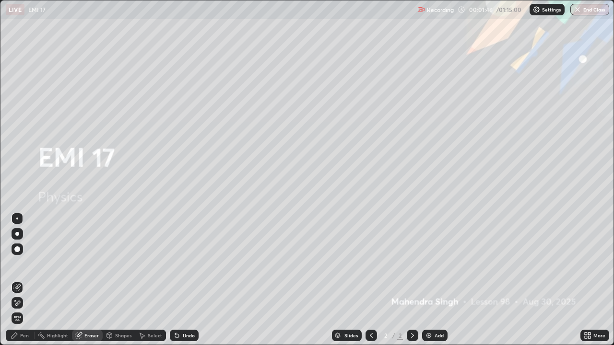
click at [436, 280] on div "Add" at bounding box center [439, 335] width 9 height 5
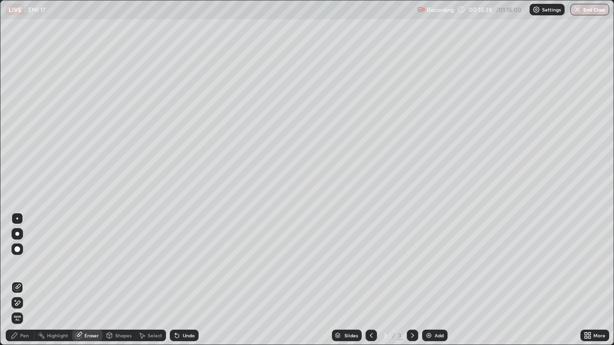
click at [21, 223] on div at bounding box center [18, 219] width 12 height 12
click at [24, 280] on div "Pen" at bounding box center [24, 335] width 9 height 5
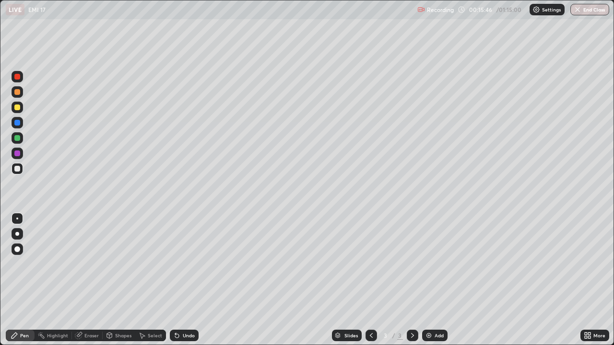
click at [120, 280] on div "Shapes" at bounding box center [119, 336] width 33 height 12
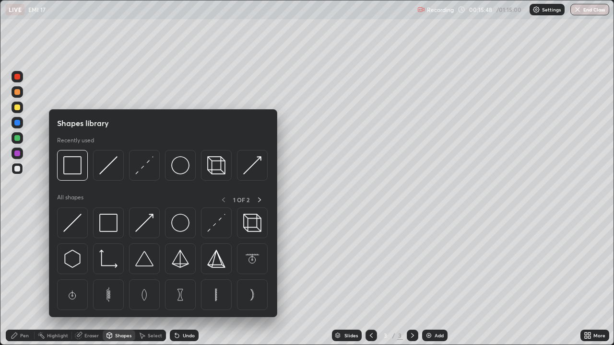
click at [26, 280] on div "Pen" at bounding box center [20, 336] width 29 height 12
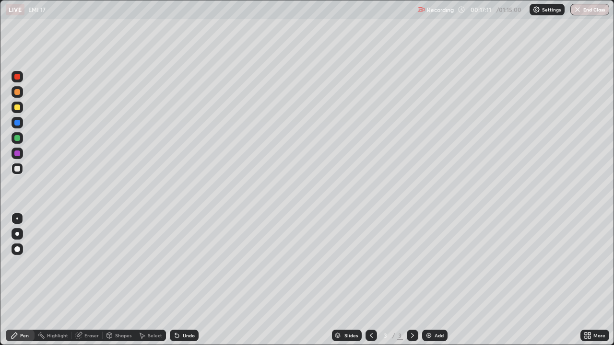
click at [372, 280] on icon at bounding box center [372, 336] width 8 height 8
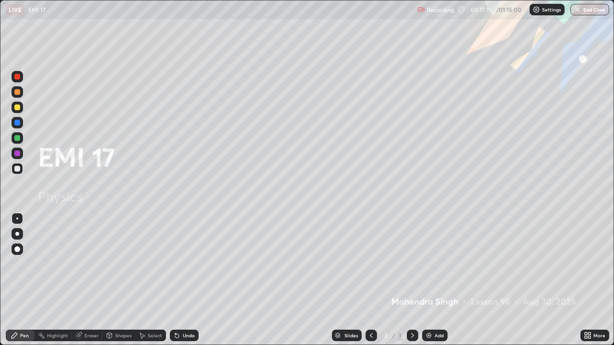
click at [371, 280] on icon at bounding box center [371, 335] width 3 height 5
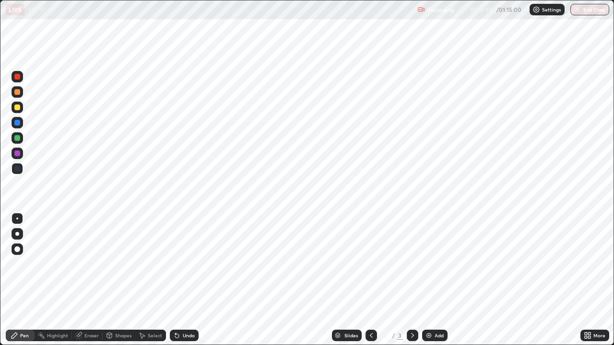
click at [412, 280] on icon at bounding box center [413, 336] width 8 height 8
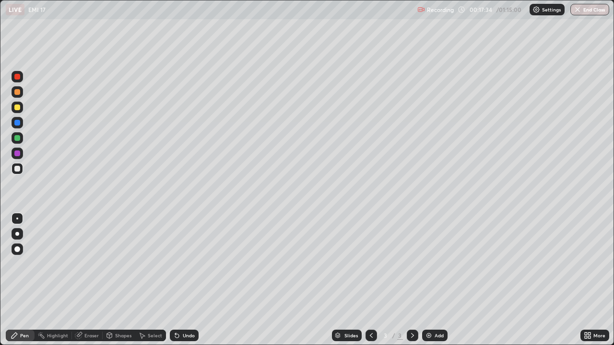
click at [15, 167] on div at bounding box center [17, 169] width 6 height 6
click at [19, 173] on div at bounding box center [18, 169] width 12 height 12
click at [15, 92] on div at bounding box center [17, 92] width 6 height 6
click at [19, 137] on div at bounding box center [17, 138] width 6 height 6
click at [18, 171] on div at bounding box center [17, 169] width 6 height 6
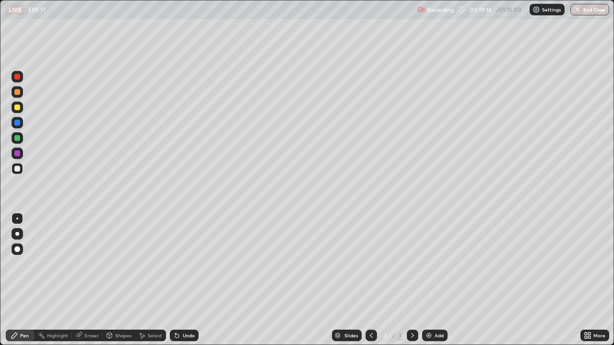
click at [16, 107] on div at bounding box center [17, 108] width 6 height 6
click at [57, 280] on div "Highlight" at bounding box center [57, 335] width 21 height 5
click at [16, 280] on icon at bounding box center [15, 336] width 8 height 8
click at [18, 169] on div at bounding box center [17, 169] width 6 height 6
click at [56, 280] on div "Highlight" at bounding box center [57, 335] width 21 height 5
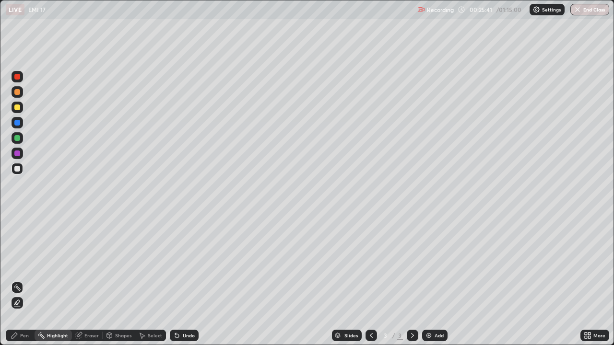
click at [151, 280] on div "Select" at bounding box center [150, 336] width 31 height 12
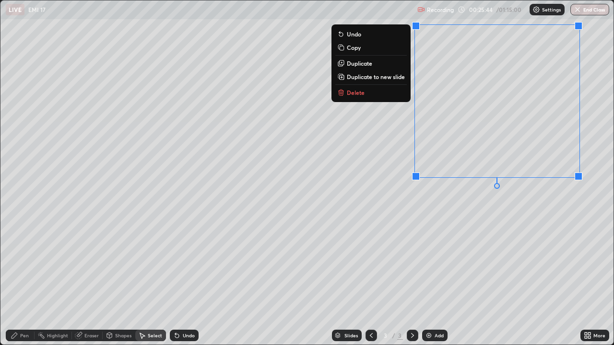
click at [368, 97] on button "Delete" at bounding box center [370, 93] width 71 height 12
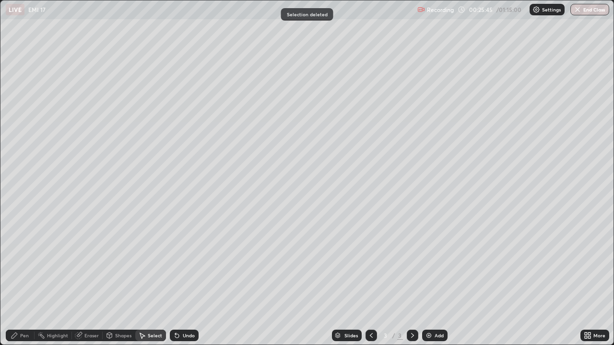
click at [28, 280] on div "Pen" at bounding box center [24, 335] width 9 height 5
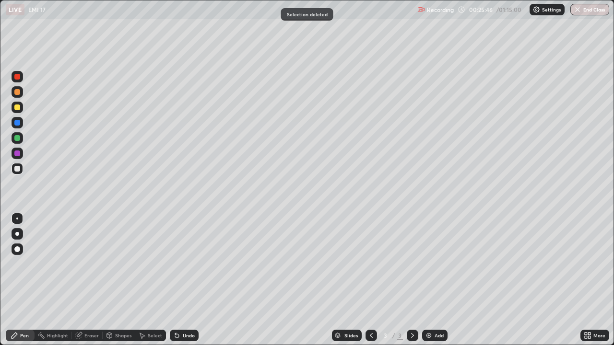
click at [16, 173] on div at bounding box center [18, 169] width 12 height 12
click at [430, 280] on img at bounding box center [429, 336] width 8 height 8
click at [20, 280] on div "Pen" at bounding box center [20, 336] width 29 height 12
click at [123, 280] on div "Shapes" at bounding box center [123, 335] width 16 height 5
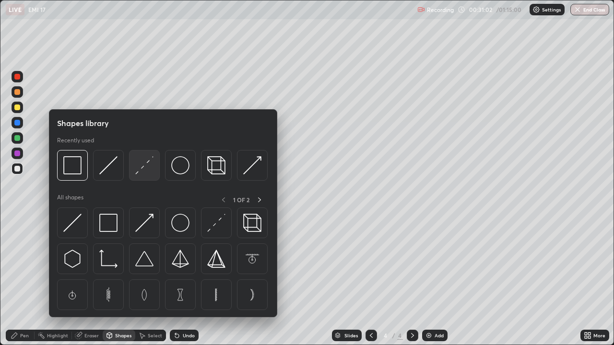
click at [148, 165] on img at bounding box center [144, 165] width 18 height 18
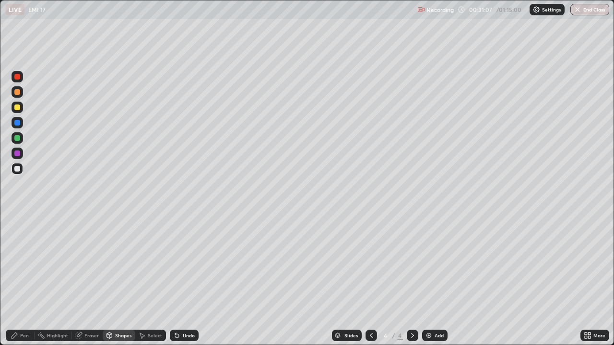
click at [118, 280] on div "Shapes" at bounding box center [123, 335] width 16 height 5
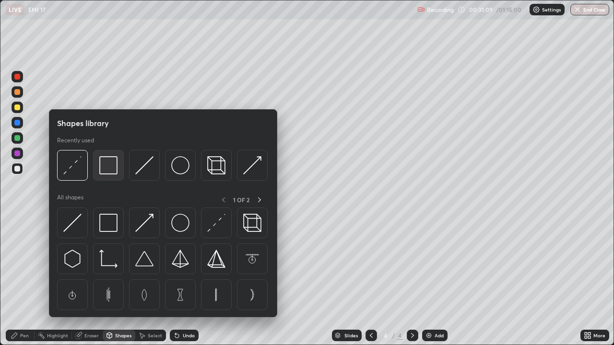
click at [104, 170] on img at bounding box center [108, 165] width 18 height 18
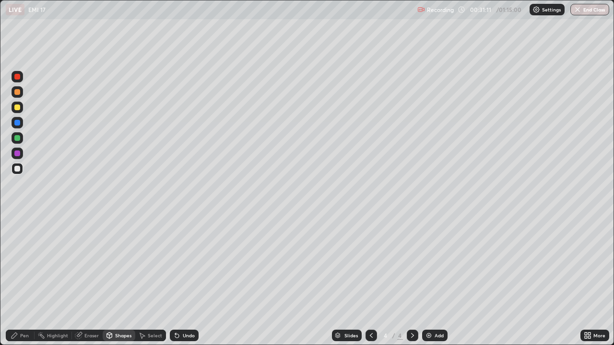
click at [179, 280] on icon at bounding box center [177, 336] width 8 height 8
click at [118, 280] on div "Shapes" at bounding box center [119, 336] width 33 height 12
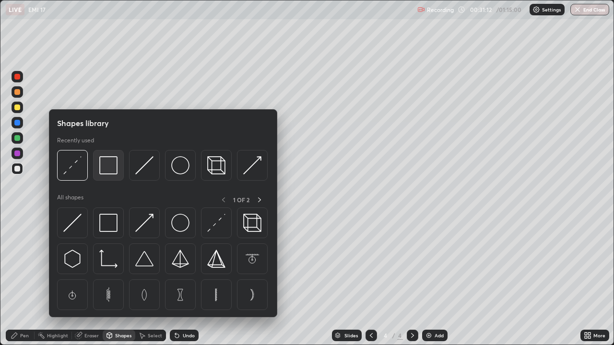
click at [107, 168] on img at bounding box center [108, 165] width 18 height 18
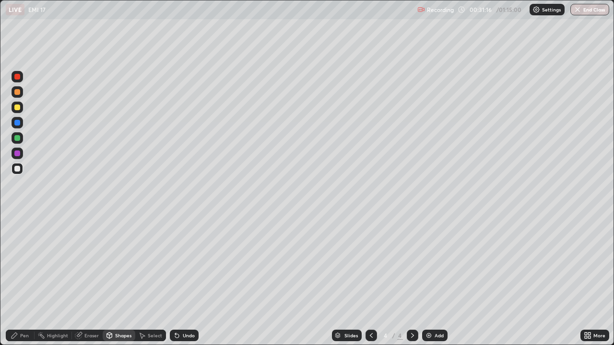
click at [185, 280] on div "Undo" at bounding box center [189, 335] width 12 height 5
click at [87, 280] on div "Eraser" at bounding box center [91, 335] width 14 height 5
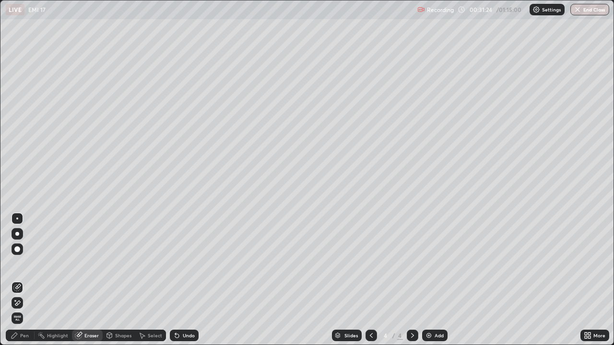
click at [120, 280] on div "Shapes" at bounding box center [123, 335] width 16 height 5
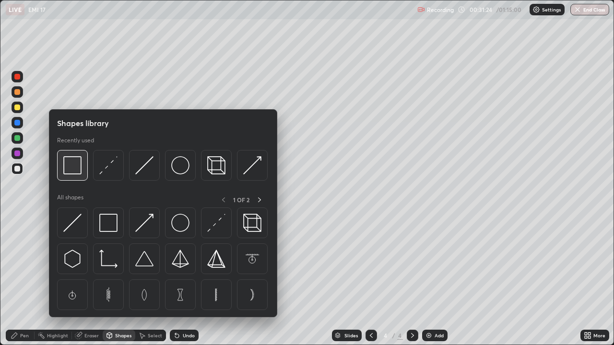
click at [68, 169] on img at bounding box center [72, 165] width 18 height 18
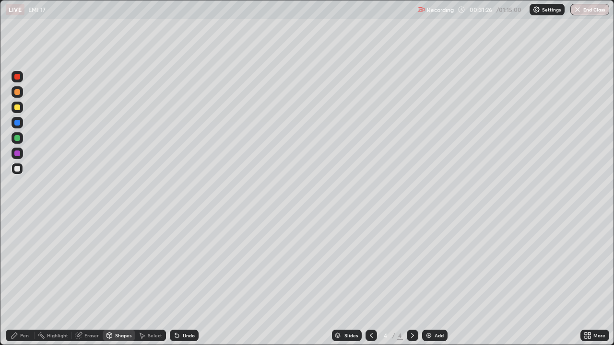
click at [17, 154] on div at bounding box center [17, 154] width 6 height 6
click at [24, 280] on div "Pen" at bounding box center [24, 335] width 9 height 5
click at [180, 280] on div "Undo" at bounding box center [184, 336] width 29 height 12
click at [115, 280] on div "Shapes" at bounding box center [123, 335] width 16 height 5
click at [117, 280] on div "Shapes" at bounding box center [123, 335] width 16 height 5
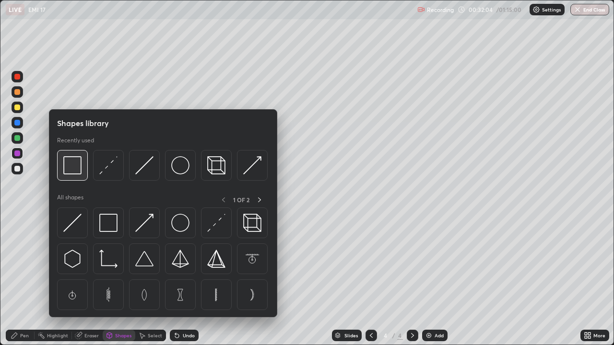
click at [73, 170] on img at bounding box center [72, 165] width 18 height 18
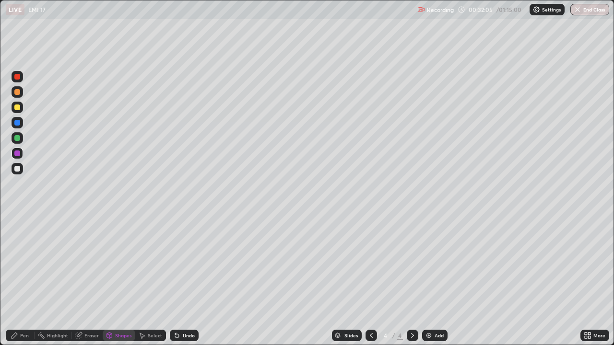
click at [18, 138] on div at bounding box center [17, 138] width 6 height 6
click at [118, 280] on div "Shapes" at bounding box center [119, 336] width 33 height 12
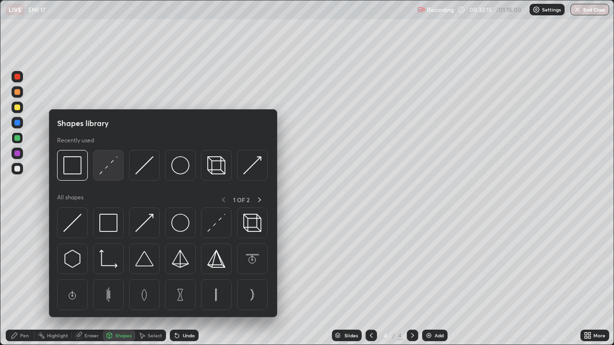
click at [109, 167] on img at bounding box center [108, 165] width 18 height 18
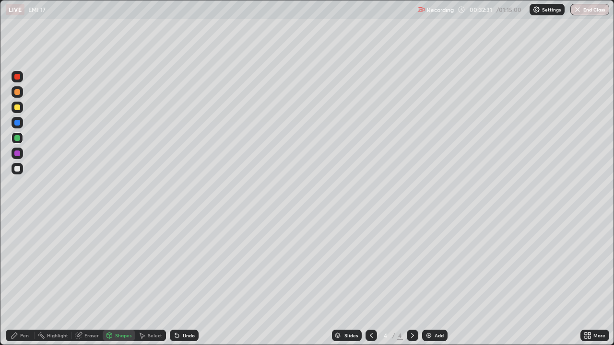
click at [60, 280] on div "Highlight" at bounding box center [57, 335] width 21 height 5
click at [116, 280] on div "Shapes" at bounding box center [123, 335] width 16 height 5
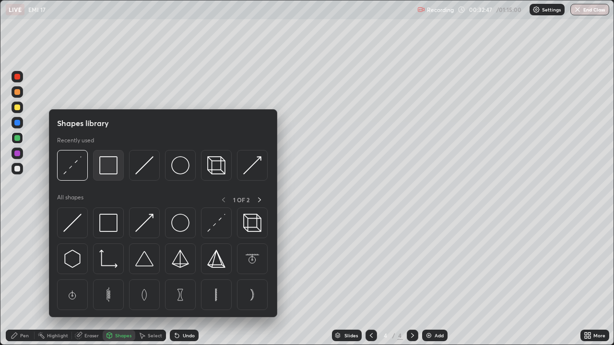
click at [109, 167] on img at bounding box center [108, 165] width 18 height 18
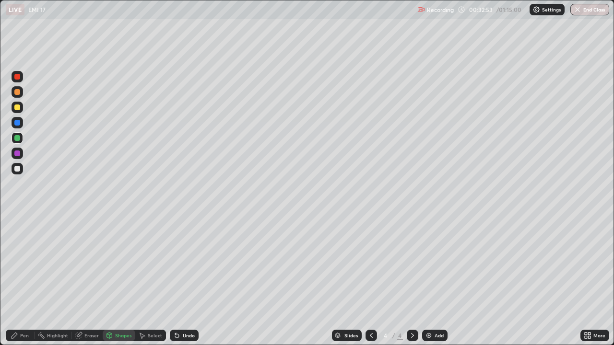
click at [19, 280] on div "Pen" at bounding box center [20, 336] width 29 height 12
click at [50, 280] on div "Highlight" at bounding box center [57, 335] width 21 height 5
click at [21, 280] on div "Pen" at bounding box center [24, 335] width 9 height 5
click at [19, 94] on div at bounding box center [17, 92] width 6 height 6
click at [115, 280] on div "Shapes" at bounding box center [123, 335] width 16 height 5
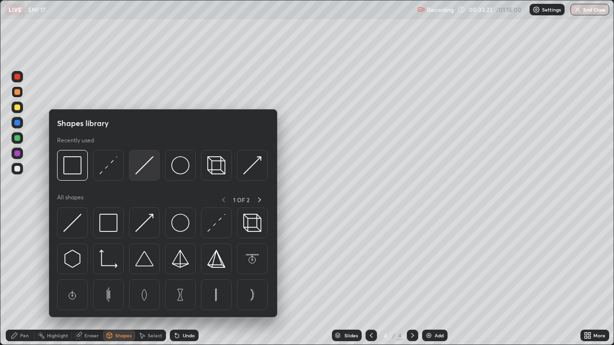
click at [146, 167] on img at bounding box center [144, 165] width 18 height 18
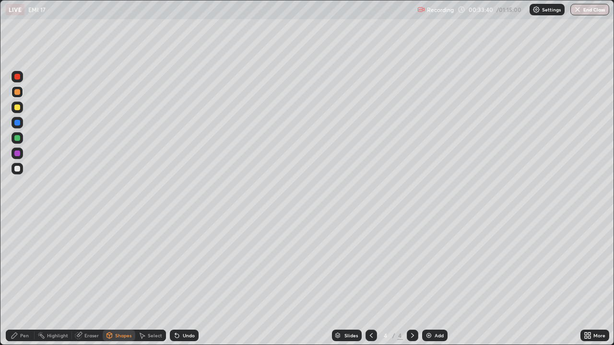
click at [23, 280] on div "Pen" at bounding box center [20, 336] width 29 height 12
click at [50, 280] on div "Highlight" at bounding box center [57, 335] width 21 height 5
click at [23, 280] on div "Pen" at bounding box center [24, 335] width 9 height 5
click at [19, 170] on div at bounding box center [17, 169] width 6 height 6
click at [48, 280] on div "Highlight" at bounding box center [57, 335] width 21 height 5
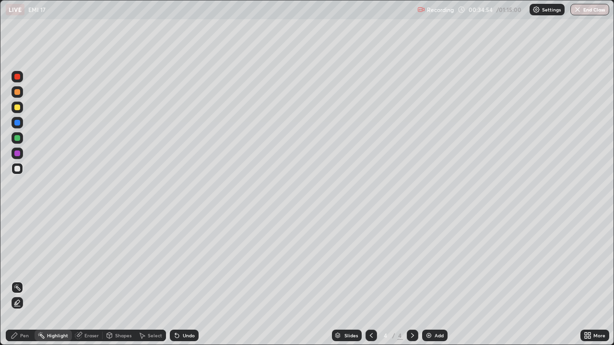
click at [112, 280] on icon at bounding box center [110, 336] width 8 height 8
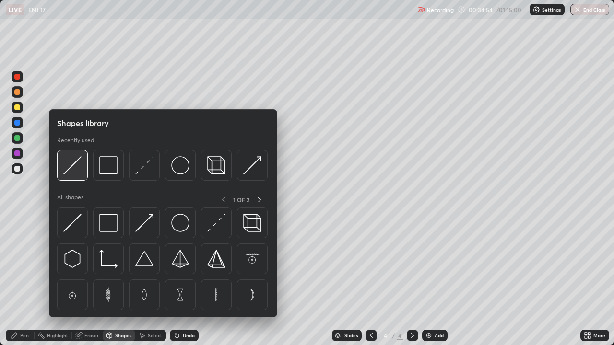
click at [72, 165] on img at bounding box center [72, 165] width 18 height 18
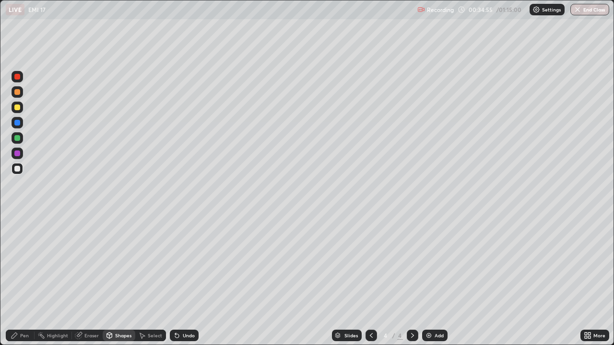
click at [18, 154] on div at bounding box center [17, 154] width 6 height 6
click at [18, 125] on div at bounding box center [17, 123] width 6 height 6
click at [56, 280] on div "Highlight" at bounding box center [57, 335] width 21 height 5
click at [25, 280] on div "Pen" at bounding box center [24, 335] width 9 height 5
click at [47, 280] on div "Highlight" at bounding box center [53, 336] width 37 height 12
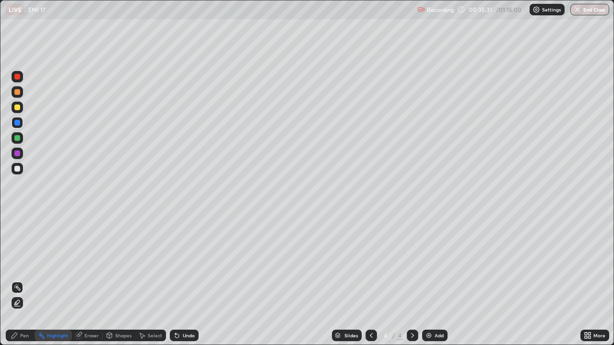
click at [19, 280] on div "Pen" at bounding box center [20, 336] width 29 height 12
click at [19, 170] on div at bounding box center [17, 169] width 6 height 6
click at [58, 280] on div "Highlight" at bounding box center [53, 336] width 37 height 12
click at [22, 280] on div "Pen" at bounding box center [24, 335] width 9 height 5
click at [49, 280] on div "Highlight" at bounding box center [53, 336] width 37 height 12
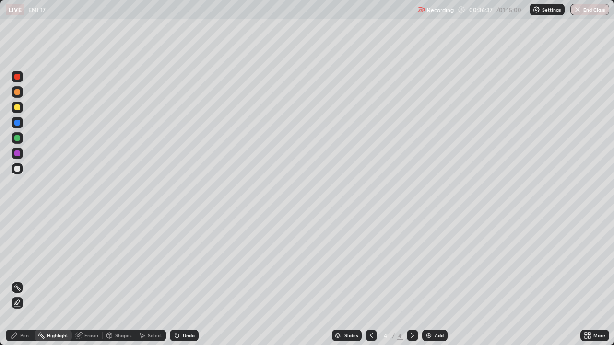
click at [15, 280] on icon at bounding box center [15, 336] width 8 height 8
click at [122, 280] on div "Shapes" at bounding box center [123, 335] width 16 height 5
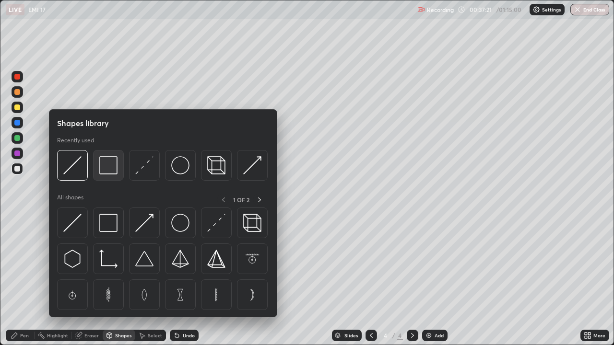
click at [113, 171] on img at bounding box center [108, 165] width 18 height 18
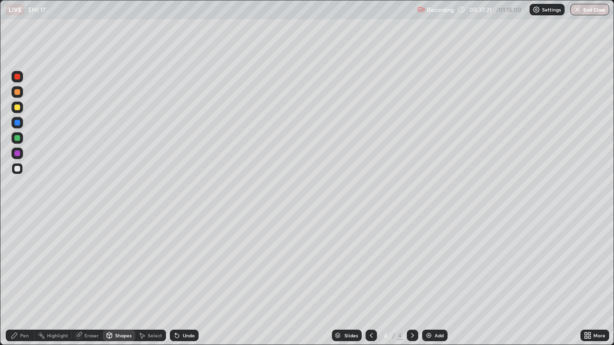
click at [22, 170] on div at bounding box center [18, 169] width 12 height 12
click at [24, 280] on div "Pen" at bounding box center [24, 335] width 9 height 5
click at [117, 280] on div "Shapes" at bounding box center [123, 335] width 16 height 5
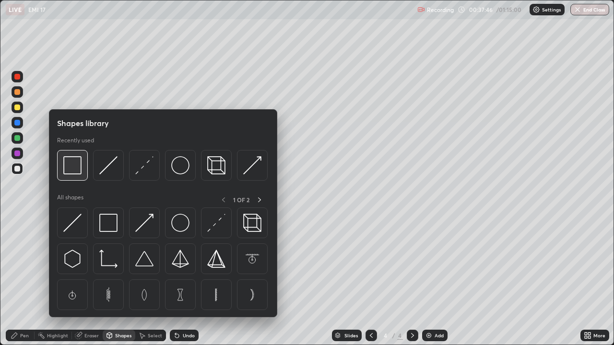
click at [74, 172] on img at bounding box center [72, 165] width 18 height 18
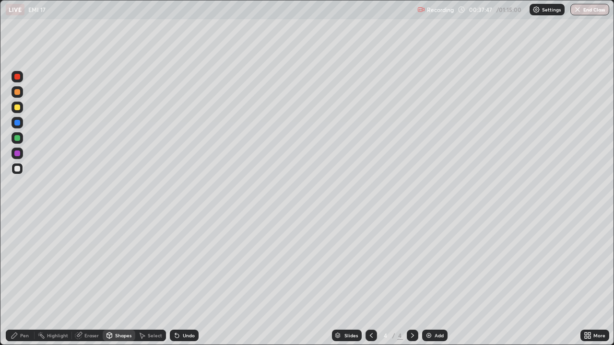
click at [18, 108] on div at bounding box center [17, 108] width 6 height 6
click at [23, 280] on div "Pen" at bounding box center [24, 335] width 9 height 5
click at [120, 280] on div "Shapes" at bounding box center [123, 335] width 16 height 5
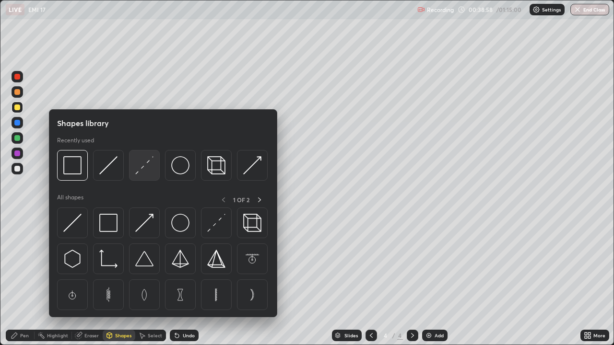
click at [146, 170] on img at bounding box center [144, 165] width 18 height 18
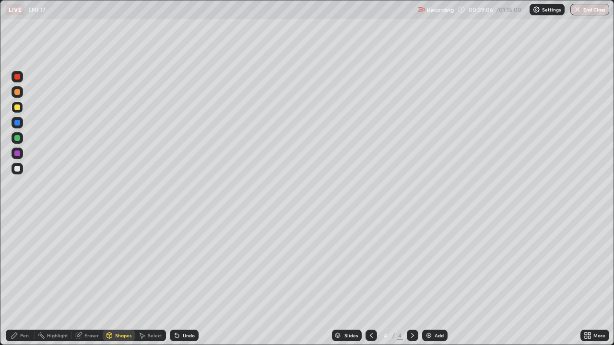
click at [118, 280] on div "Shapes" at bounding box center [123, 335] width 16 height 5
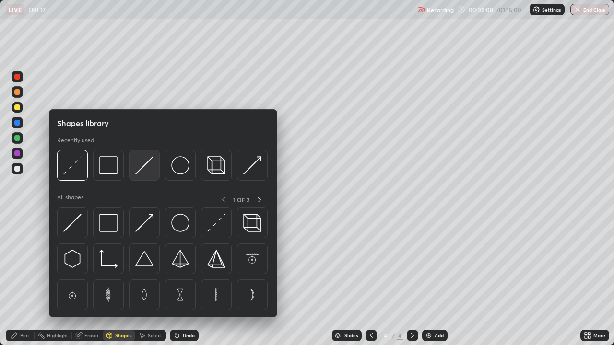
click at [150, 169] on img at bounding box center [144, 165] width 18 height 18
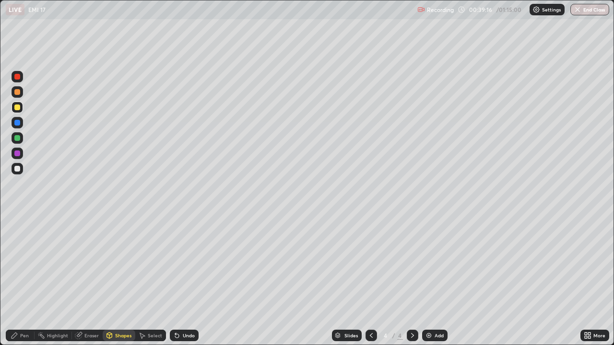
click at [186, 280] on div "Undo" at bounding box center [189, 335] width 12 height 5
click at [19, 280] on div "Pen" at bounding box center [20, 336] width 29 height 12
click at [17, 138] on div at bounding box center [17, 138] width 6 height 6
click at [115, 280] on div "Shapes" at bounding box center [123, 335] width 16 height 5
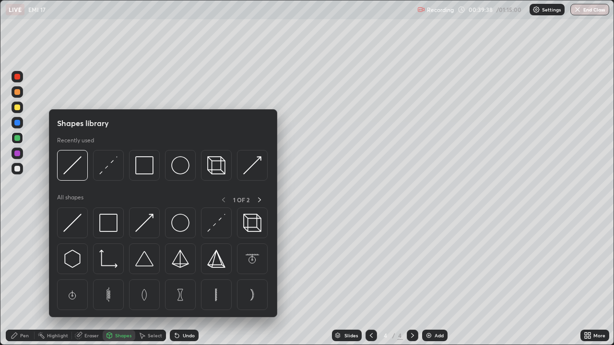
click at [17, 122] on div at bounding box center [17, 123] width 6 height 6
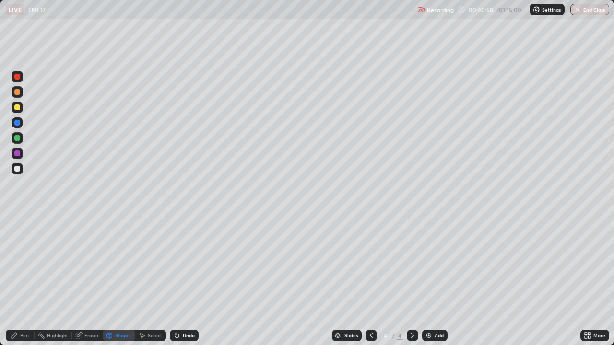
click at [24, 280] on div "Pen" at bounding box center [24, 335] width 9 height 5
click at [16, 170] on div at bounding box center [17, 169] width 6 height 6
click at [438, 280] on div "Add" at bounding box center [434, 336] width 25 height 12
click at [120, 280] on div "Shapes" at bounding box center [123, 335] width 16 height 5
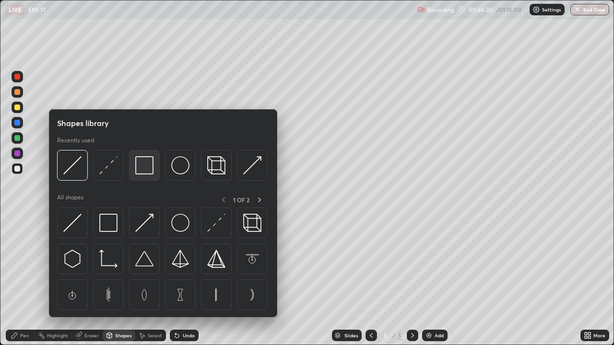
click at [140, 169] on img at bounding box center [144, 165] width 18 height 18
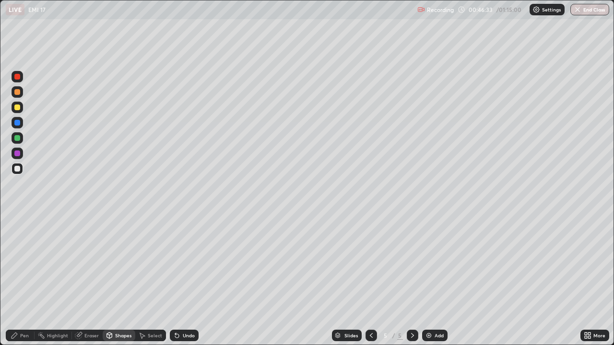
click at [23, 280] on div "Pen" at bounding box center [20, 336] width 29 height 12
click at [126, 280] on div "Shapes" at bounding box center [123, 335] width 16 height 5
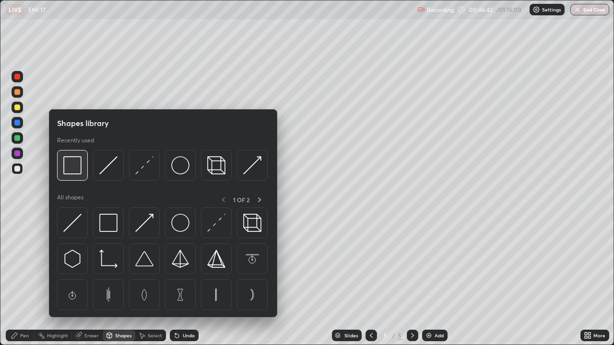
click at [76, 168] on img at bounding box center [72, 165] width 18 height 18
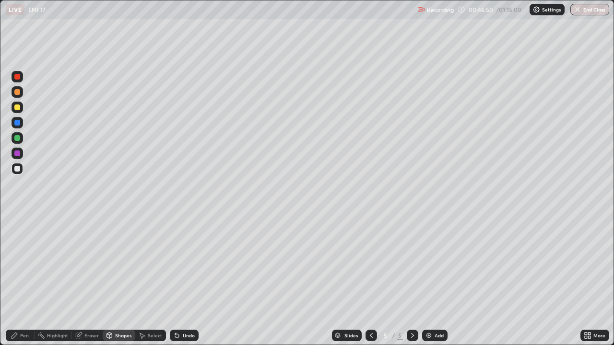
click at [27, 280] on div "Pen" at bounding box center [24, 335] width 9 height 5
click at [113, 280] on div "Shapes" at bounding box center [119, 336] width 33 height 12
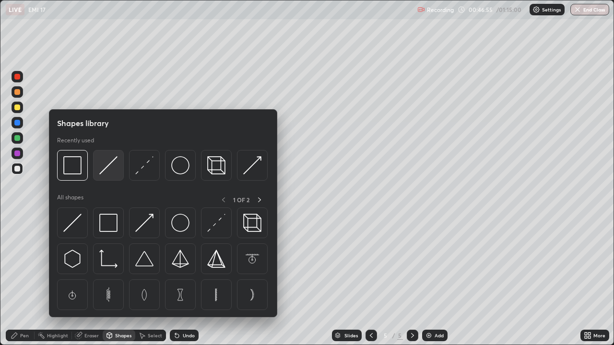
click at [108, 166] on img at bounding box center [108, 165] width 18 height 18
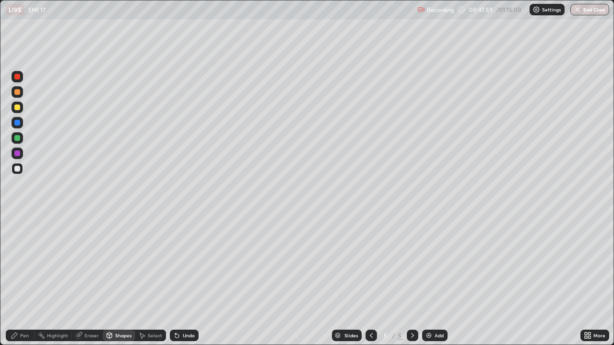
click at [23, 280] on div "Pen" at bounding box center [24, 335] width 9 height 5
click at [126, 280] on div "Shapes" at bounding box center [123, 335] width 16 height 5
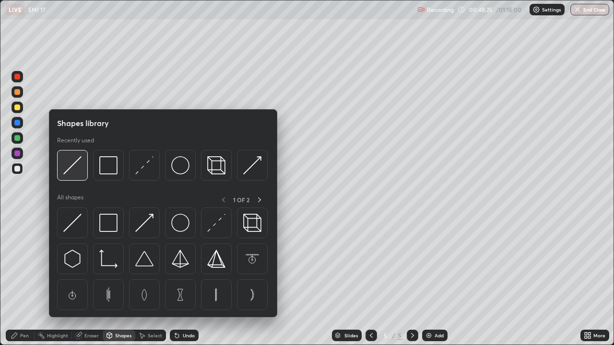
click at [77, 167] on img at bounding box center [72, 165] width 18 height 18
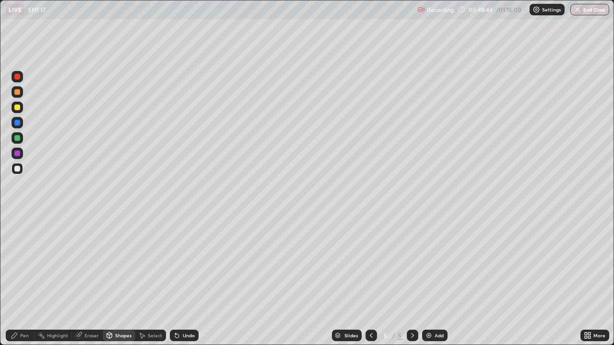
click at [19, 93] on div at bounding box center [17, 92] width 6 height 6
click at [62, 280] on div "Highlight" at bounding box center [57, 335] width 21 height 5
click at [429, 280] on img at bounding box center [429, 336] width 8 height 8
click at [24, 280] on div "Pen" at bounding box center [24, 335] width 9 height 5
click at [19, 167] on div at bounding box center [17, 169] width 6 height 6
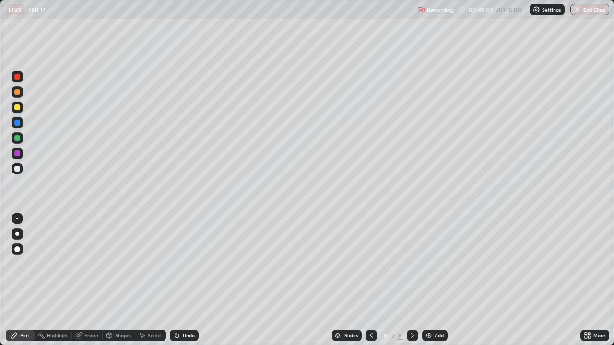
click at [114, 280] on div "Shapes" at bounding box center [119, 336] width 33 height 12
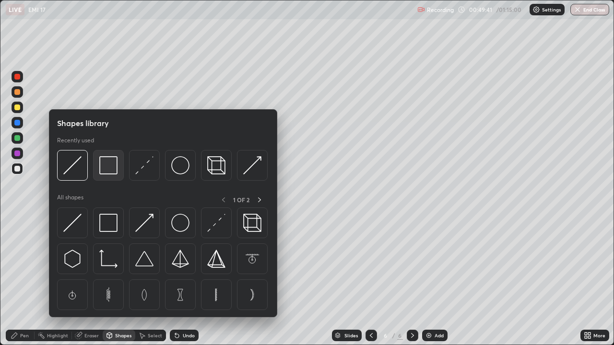
click at [107, 167] on img at bounding box center [108, 165] width 18 height 18
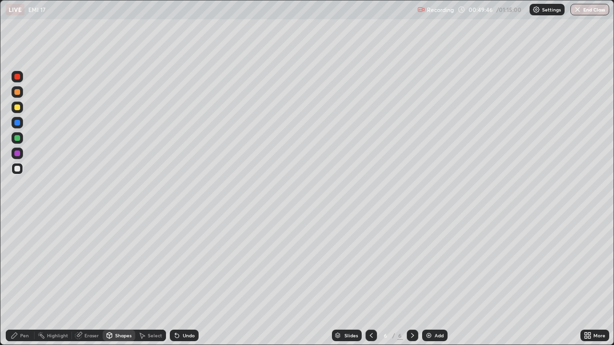
click at [19, 280] on div "Pen" at bounding box center [20, 336] width 29 height 12
click at [18, 107] on div at bounding box center [17, 108] width 6 height 6
click at [18, 124] on div at bounding box center [17, 123] width 6 height 6
click at [183, 280] on div "Undo" at bounding box center [184, 336] width 29 height 12
click at [19, 167] on div at bounding box center [17, 169] width 6 height 6
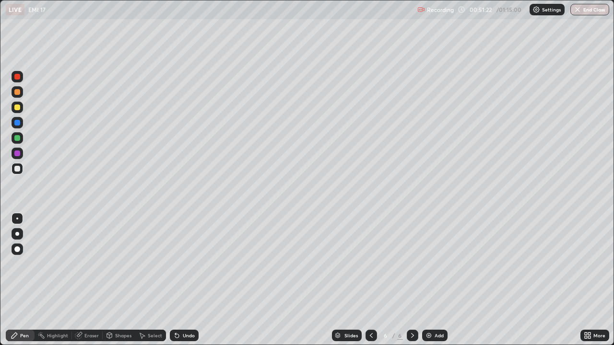
click at [55, 280] on div "Highlight" at bounding box center [57, 335] width 21 height 5
click at [111, 280] on icon at bounding box center [109, 336] width 5 height 6
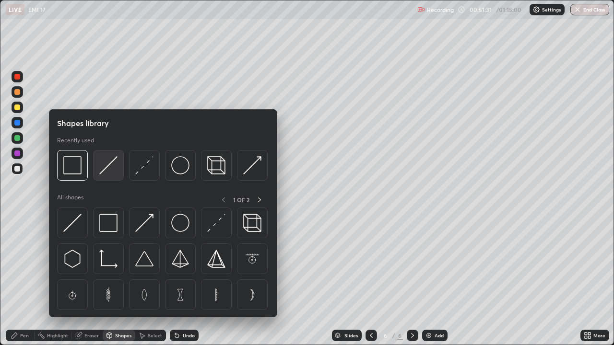
click at [107, 167] on img at bounding box center [108, 165] width 18 height 18
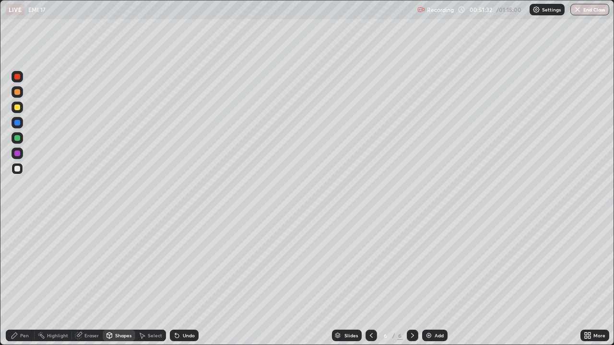
click at [16, 140] on div at bounding box center [17, 138] width 6 height 6
click at [117, 280] on div "Shapes" at bounding box center [123, 335] width 16 height 5
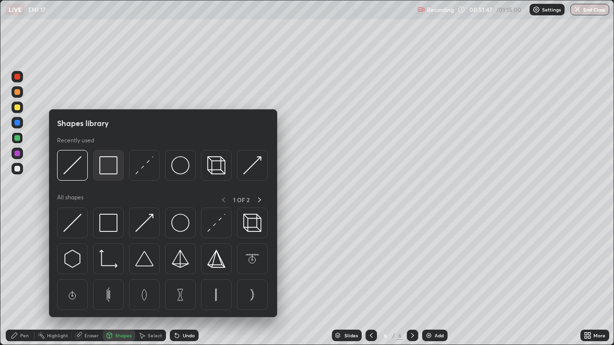
click at [106, 170] on img at bounding box center [108, 165] width 18 height 18
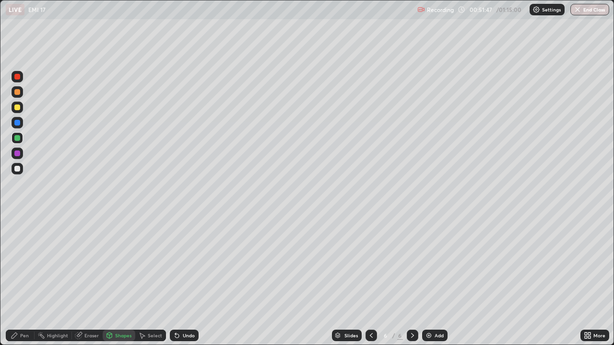
click at [17, 152] on div at bounding box center [17, 154] width 6 height 6
click at [26, 280] on div "Pen" at bounding box center [24, 335] width 9 height 5
click at [18, 168] on div at bounding box center [17, 169] width 6 height 6
click at [55, 280] on div "Highlight" at bounding box center [57, 335] width 21 height 5
click at [22, 280] on div "Pen" at bounding box center [24, 335] width 9 height 5
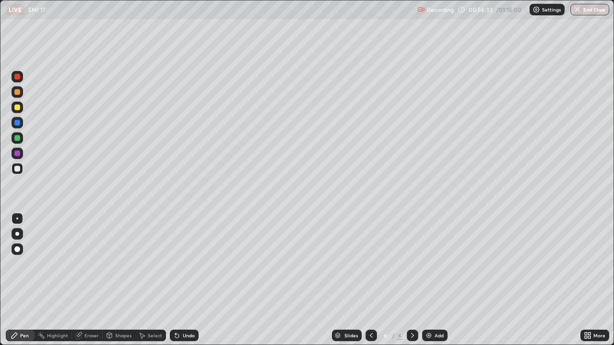
click at [438, 280] on div "Add" at bounding box center [434, 336] width 25 height 12
click at [122, 280] on div "Shapes" at bounding box center [123, 335] width 16 height 5
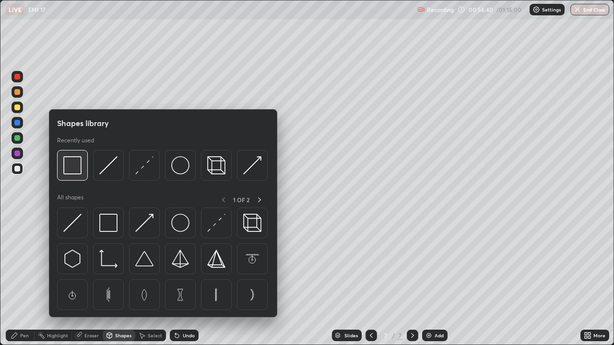
click at [77, 172] on img at bounding box center [72, 165] width 18 height 18
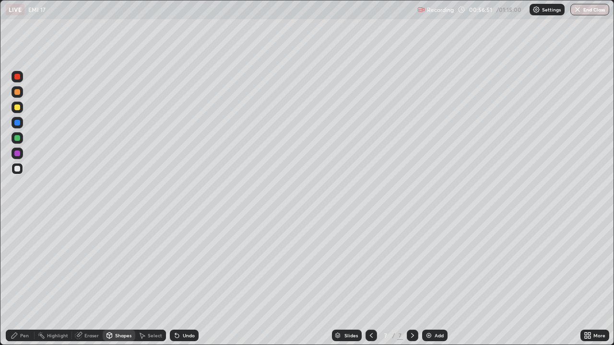
click at [113, 280] on div "Shapes" at bounding box center [119, 336] width 33 height 12
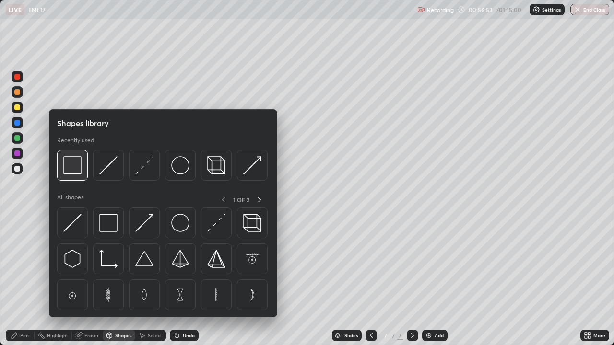
click at [82, 167] on img at bounding box center [72, 165] width 18 height 18
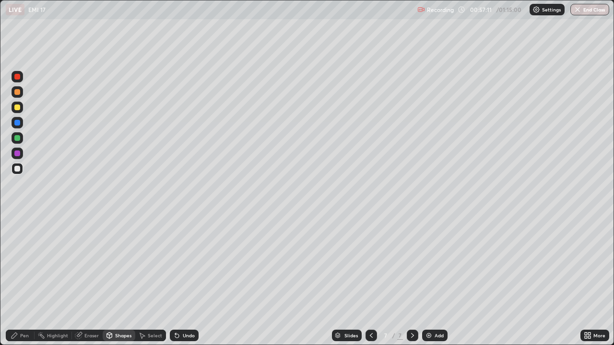
click at [18, 168] on div at bounding box center [17, 169] width 6 height 6
click at [179, 280] on icon at bounding box center [177, 336] width 8 height 8
click at [20, 280] on div "Pen" at bounding box center [20, 336] width 29 height 12
click at [121, 280] on div "Shapes" at bounding box center [123, 335] width 16 height 5
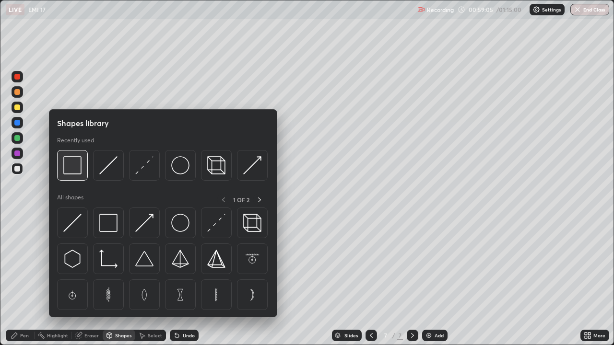
click at [73, 171] on img at bounding box center [72, 165] width 18 height 18
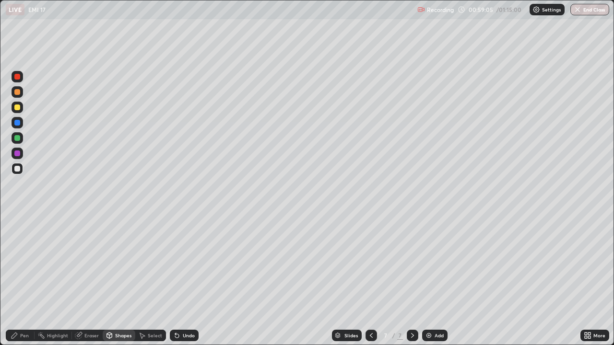
click at [16, 170] on div at bounding box center [17, 169] width 6 height 6
click at [18, 280] on div "Pen" at bounding box center [20, 336] width 29 height 12
click at [117, 280] on div "Shapes" at bounding box center [123, 335] width 16 height 5
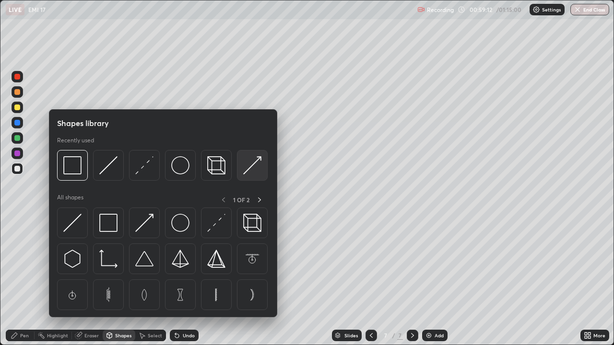
click at [251, 170] on img at bounding box center [252, 165] width 18 height 18
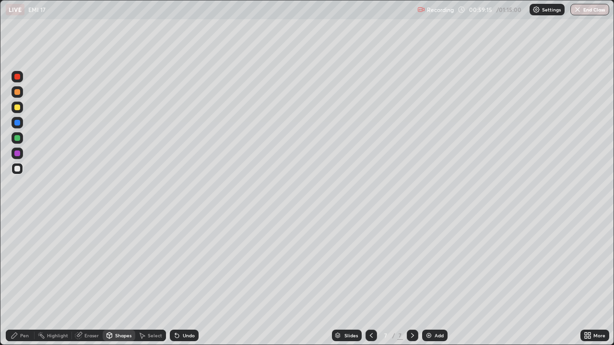
click at [26, 280] on div "Pen" at bounding box center [20, 336] width 29 height 12
click at [114, 280] on div "Shapes" at bounding box center [119, 336] width 33 height 12
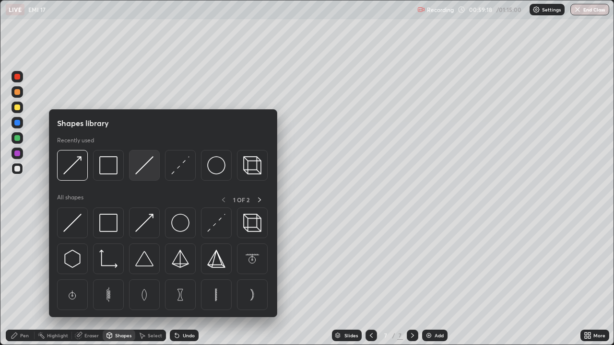
click at [144, 170] on img at bounding box center [144, 165] width 18 height 18
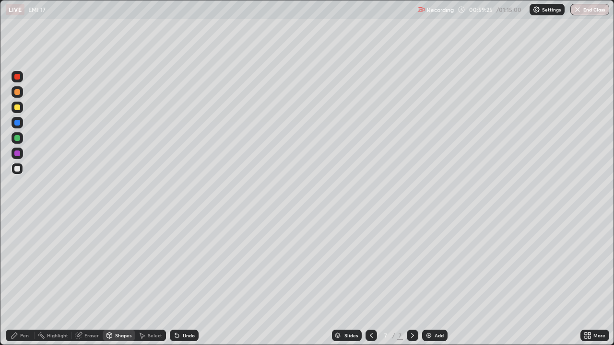
click at [20, 280] on div "Pen" at bounding box center [20, 336] width 29 height 12
click at [17, 107] on div at bounding box center [17, 108] width 6 height 6
click at [113, 280] on div "Shapes" at bounding box center [119, 336] width 33 height 12
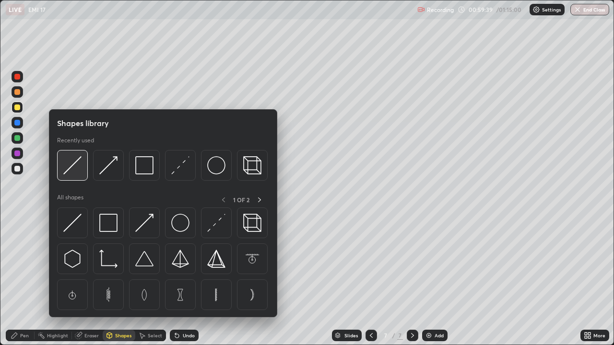
click at [75, 167] on img at bounding box center [72, 165] width 18 height 18
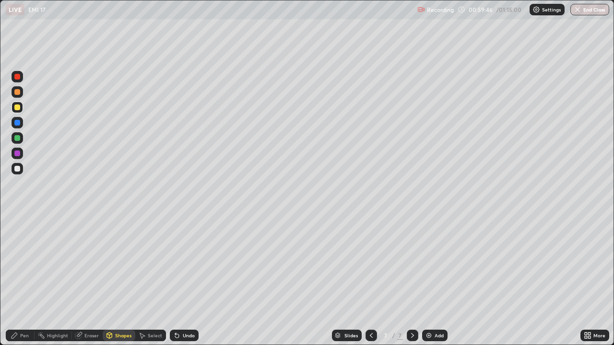
click at [20, 280] on div "Pen" at bounding box center [24, 335] width 9 height 5
click at [114, 280] on div "Shapes" at bounding box center [119, 336] width 33 height 12
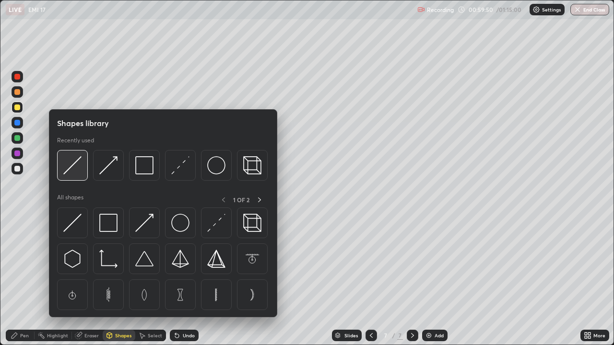
click at [69, 172] on img at bounding box center [72, 165] width 18 height 18
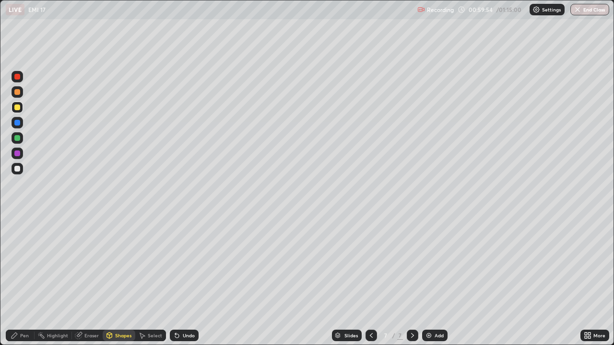
click at [24, 280] on div "Pen" at bounding box center [20, 336] width 29 height 12
click at [119, 280] on div "Shapes" at bounding box center [123, 335] width 16 height 5
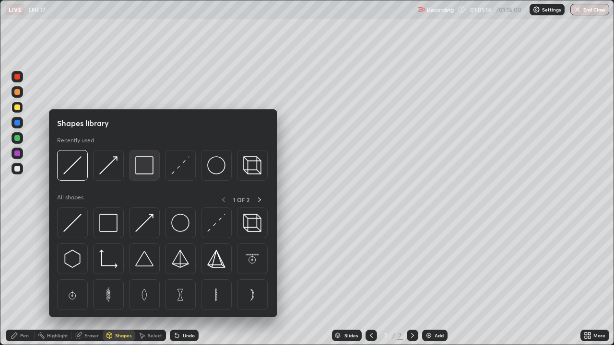
click at [143, 170] on img at bounding box center [144, 165] width 18 height 18
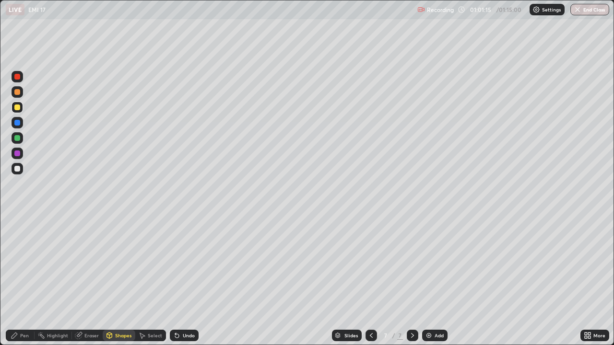
click at [19, 170] on div at bounding box center [17, 169] width 6 height 6
click at [117, 280] on div "Shapes" at bounding box center [123, 335] width 16 height 5
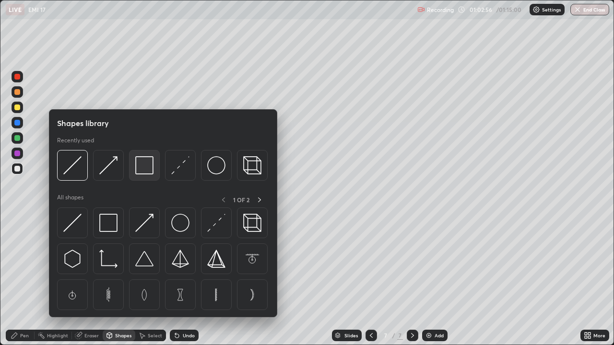
click at [145, 171] on img at bounding box center [144, 165] width 18 height 18
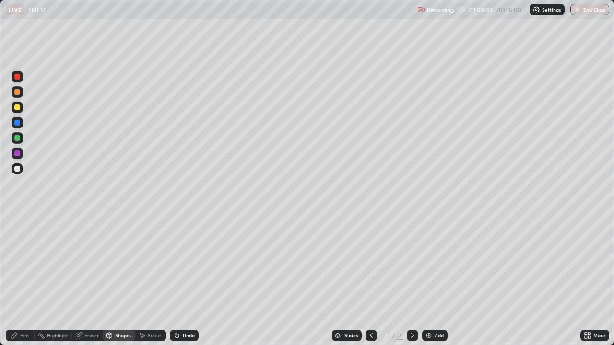
click at [20, 280] on div "Pen" at bounding box center [20, 336] width 29 height 12
click at [124, 280] on div "Shapes" at bounding box center [123, 335] width 16 height 5
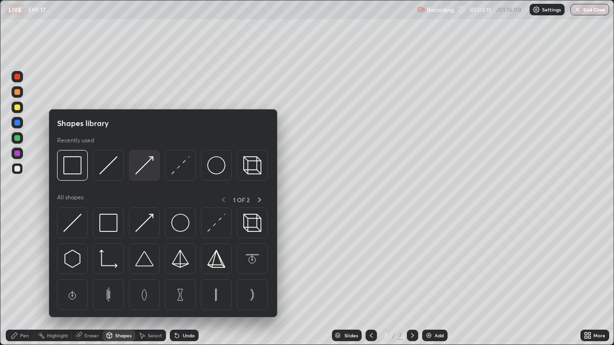
click at [147, 163] on img at bounding box center [144, 165] width 18 height 18
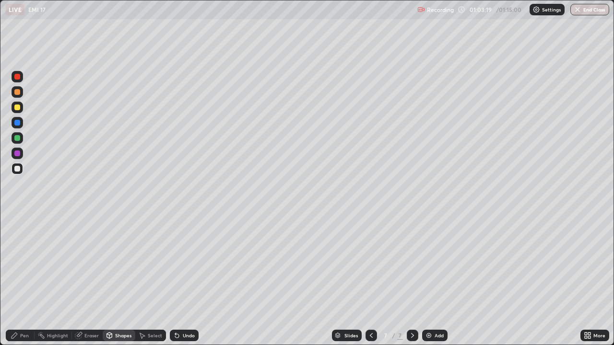
click at [129, 280] on div "Shapes" at bounding box center [123, 335] width 16 height 5
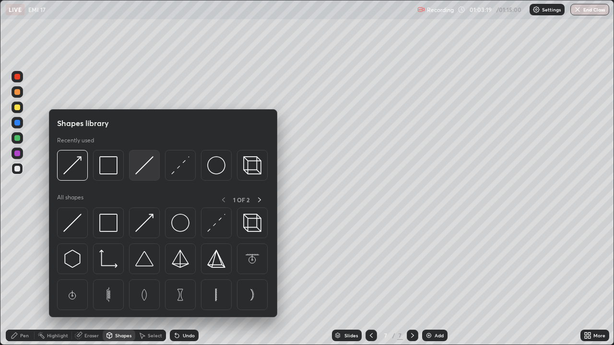
click at [144, 167] on img at bounding box center [144, 165] width 18 height 18
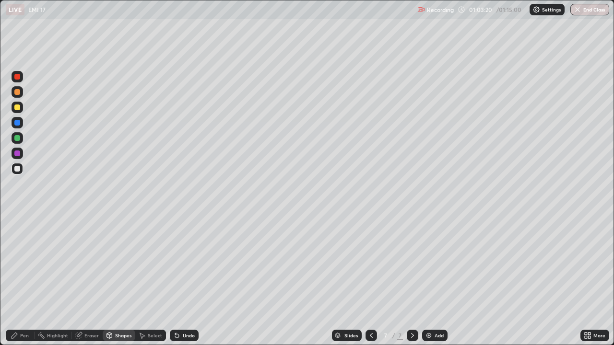
click at [16, 139] on div at bounding box center [17, 138] width 6 height 6
click at [26, 280] on div "Pen" at bounding box center [24, 335] width 9 height 5
click at [122, 280] on div "Shapes" at bounding box center [123, 335] width 16 height 5
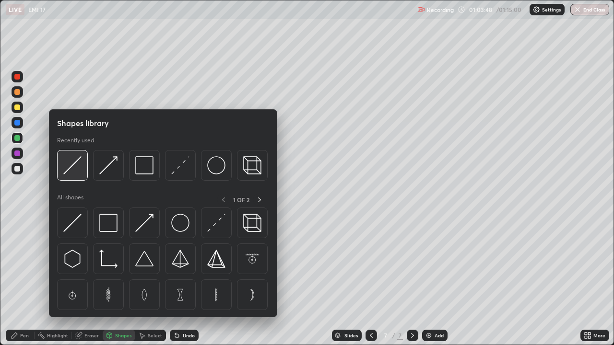
click at [75, 168] on img at bounding box center [72, 165] width 18 height 18
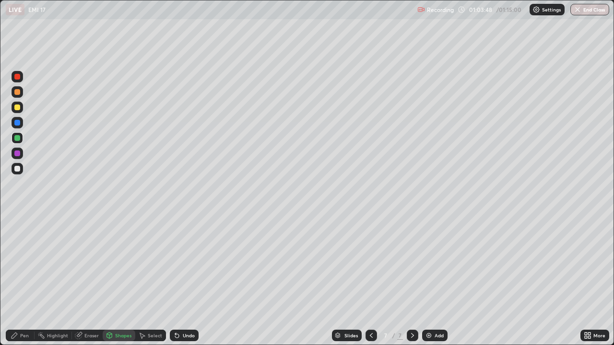
click at [17, 107] on div at bounding box center [17, 108] width 6 height 6
click at [27, 280] on div "Pen" at bounding box center [24, 335] width 9 height 5
click at [118, 280] on div "Shapes" at bounding box center [123, 335] width 16 height 5
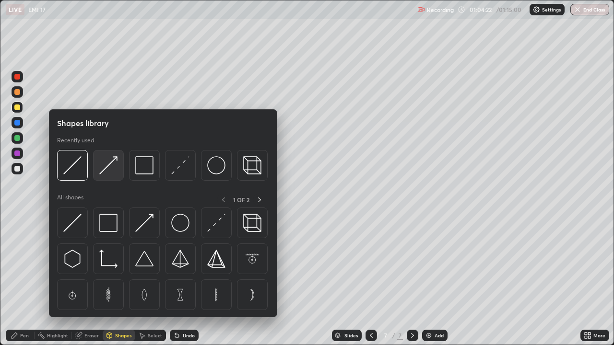
click at [112, 167] on img at bounding box center [108, 165] width 18 height 18
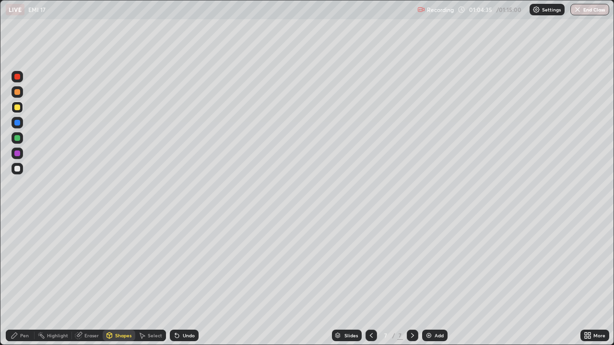
click at [26, 280] on div "Pen" at bounding box center [24, 335] width 9 height 5
click at [15, 154] on div at bounding box center [17, 154] width 6 height 6
click at [18, 93] on div at bounding box center [17, 92] width 6 height 6
click at [120, 280] on div "Shapes" at bounding box center [123, 335] width 16 height 5
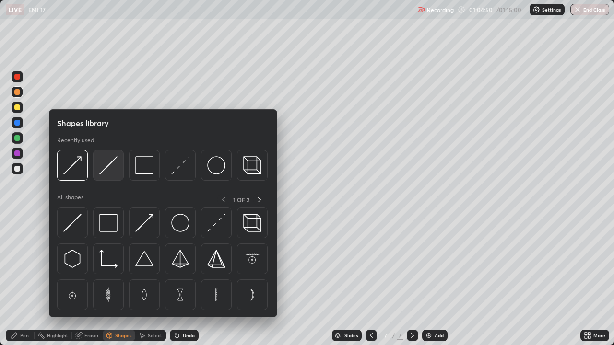
click at [111, 166] on img at bounding box center [108, 165] width 18 height 18
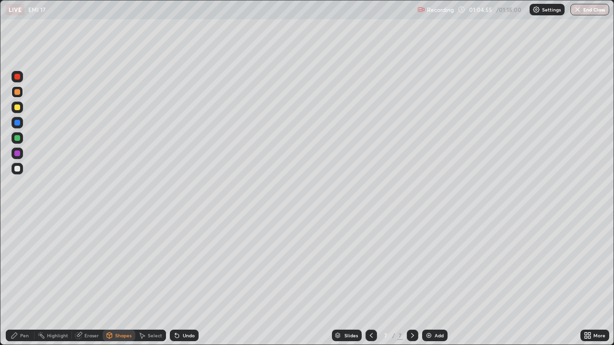
click at [24, 280] on div "Pen" at bounding box center [24, 335] width 9 height 5
click at [20, 166] on div at bounding box center [18, 169] width 12 height 12
click at [153, 280] on div "Select" at bounding box center [155, 335] width 14 height 5
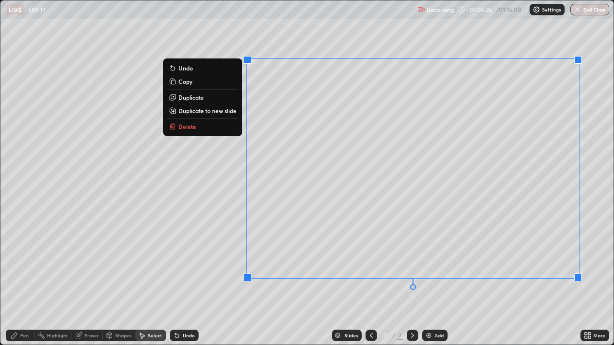
click at [531, 36] on div "0 ° Undo Copy Duplicate Duplicate to new slide Delete" at bounding box center [306, 172] width 613 height 345
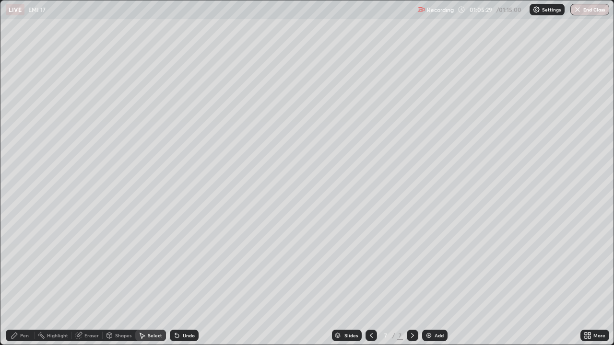
click at [28, 280] on div "Pen" at bounding box center [24, 335] width 9 height 5
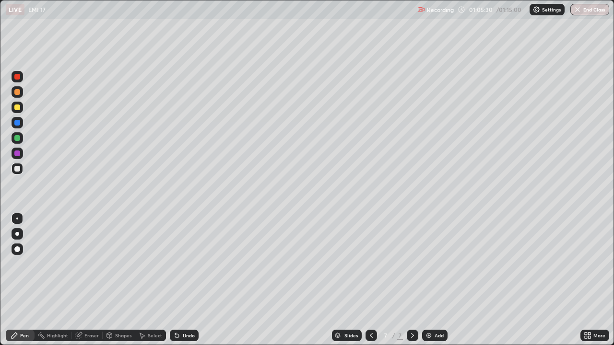
click at [19, 107] on div at bounding box center [17, 108] width 6 height 6
click at [18, 169] on div at bounding box center [17, 169] width 6 height 6
click at [435, 280] on div "Add" at bounding box center [439, 335] width 9 height 5
click at [17, 219] on div at bounding box center [17, 219] width 2 height 2
click at [23, 169] on div at bounding box center [18, 169] width 12 height 12
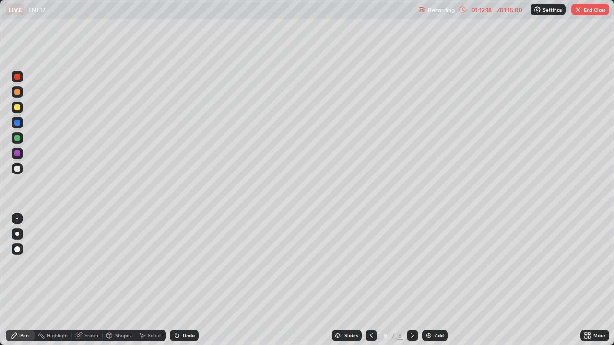
click at [126, 280] on div "Shapes" at bounding box center [123, 335] width 16 height 5
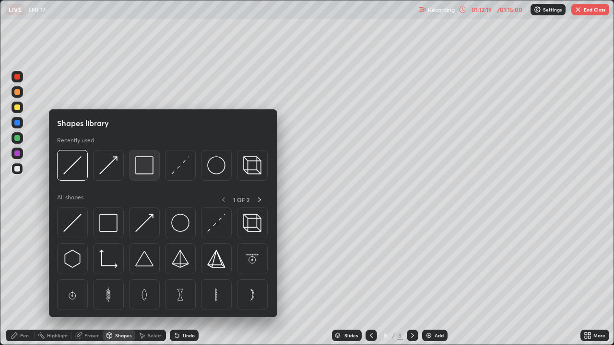
click at [145, 165] on img at bounding box center [144, 165] width 18 height 18
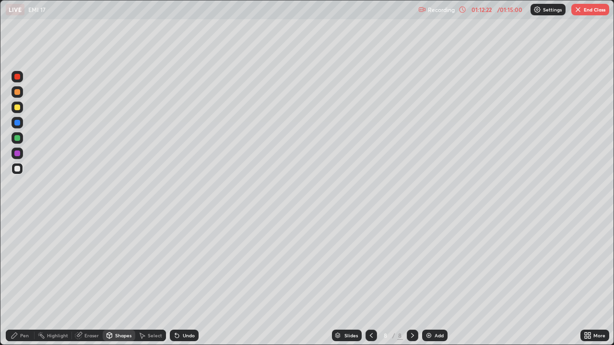
click at [25, 280] on div "Pen" at bounding box center [20, 336] width 29 height 12
click at [120, 280] on div "Shapes" at bounding box center [123, 335] width 16 height 5
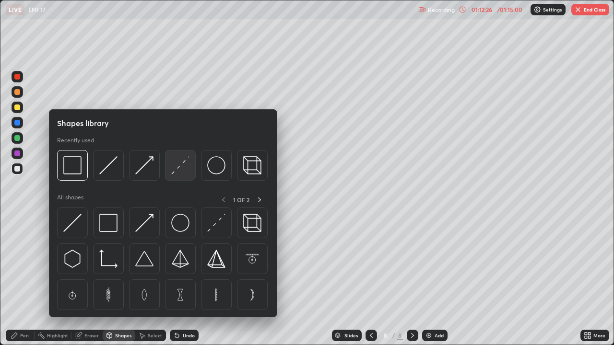
click at [180, 166] on img at bounding box center [180, 165] width 18 height 18
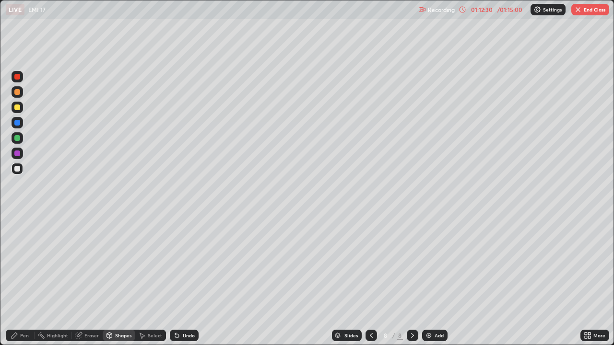
click at [27, 280] on div "Pen" at bounding box center [24, 335] width 9 height 5
click at [117, 280] on div "Shapes" at bounding box center [123, 335] width 16 height 5
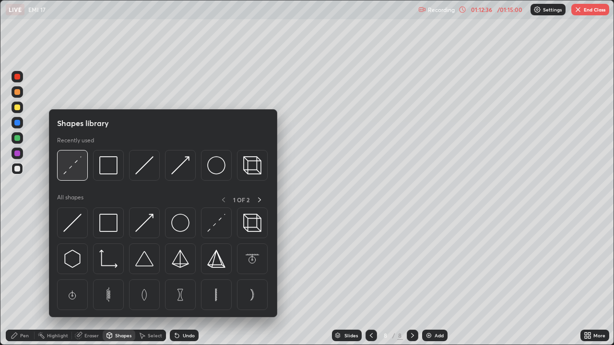
click at [77, 167] on img at bounding box center [72, 165] width 18 height 18
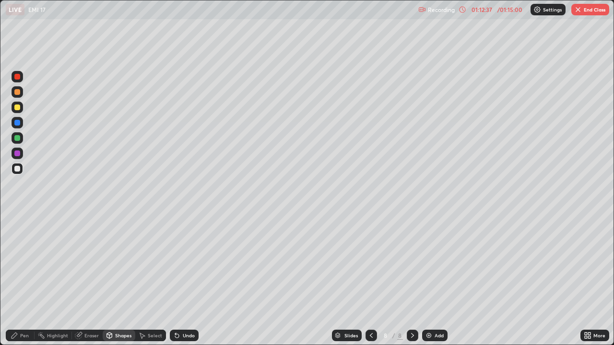
click at [19, 109] on div at bounding box center [17, 108] width 6 height 6
click at [125, 280] on div "Shapes" at bounding box center [123, 335] width 16 height 5
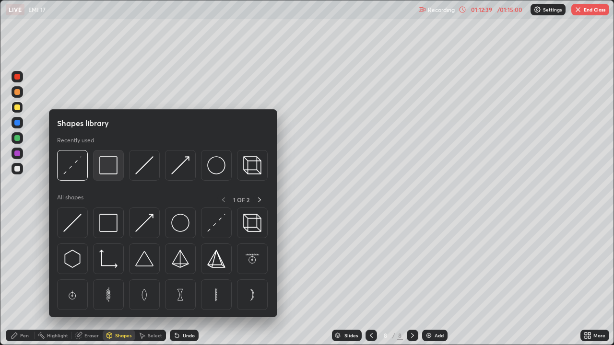
click at [116, 166] on img at bounding box center [108, 165] width 18 height 18
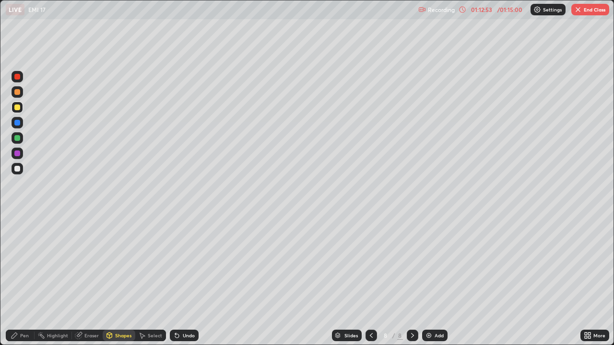
click at [184, 280] on div "Undo" at bounding box center [189, 335] width 12 height 5
click at [24, 280] on div "Pen" at bounding box center [24, 335] width 9 height 5
click at [119, 280] on div "Shapes" at bounding box center [119, 336] width 33 height 12
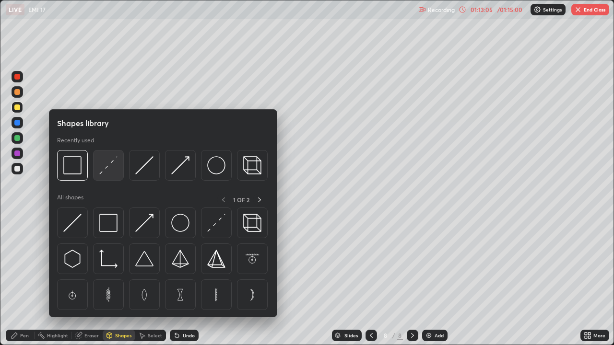
click at [106, 171] on img at bounding box center [108, 165] width 18 height 18
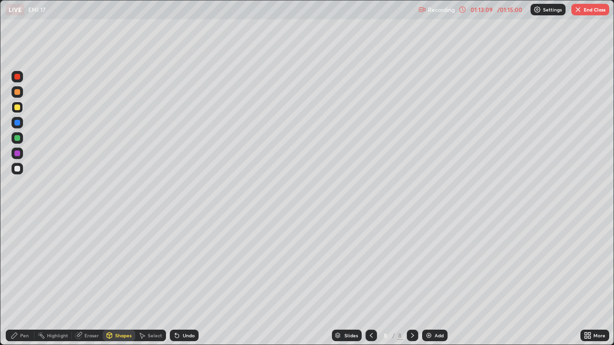
click at [18, 280] on div "Pen" at bounding box center [20, 336] width 29 height 12
click at [89, 280] on div "Eraser" at bounding box center [91, 335] width 14 height 5
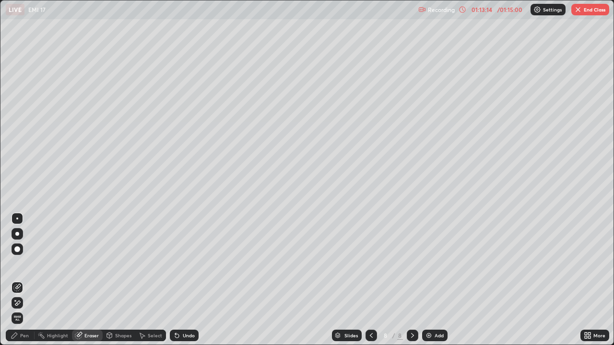
click at [122, 280] on div "Shapes" at bounding box center [123, 335] width 16 height 5
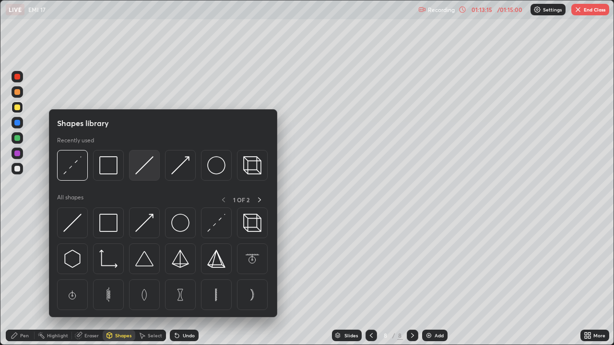
click at [144, 167] on img at bounding box center [144, 165] width 18 height 18
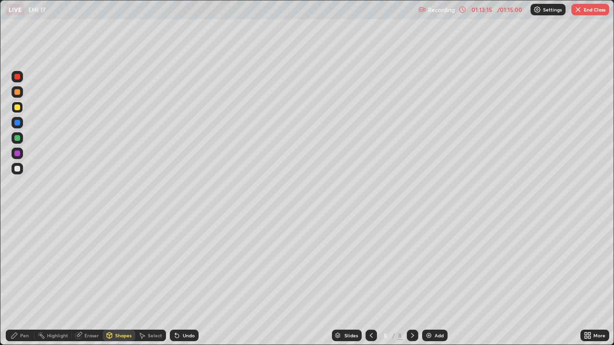
click at [17, 136] on div at bounding box center [17, 138] width 6 height 6
click at [24, 280] on div "Pen" at bounding box center [24, 335] width 9 height 5
click at [65, 280] on div "Highlight" at bounding box center [57, 335] width 21 height 5
click at [22, 280] on div "Pen" at bounding box center [24, 335] width 9 height 5
click at [21, 168] on div at bounding box center [18, 169] width 12 height 12
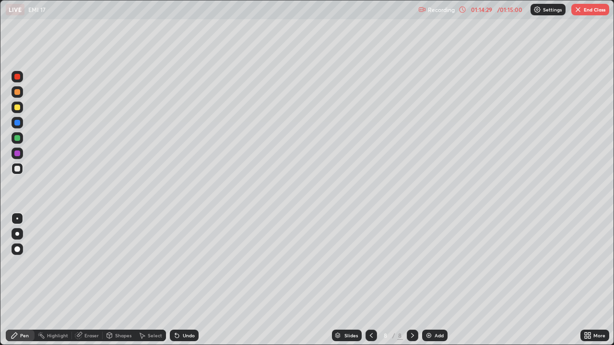
click at [21, 108] on div at bounding box center [18, 108] width 12 height 12
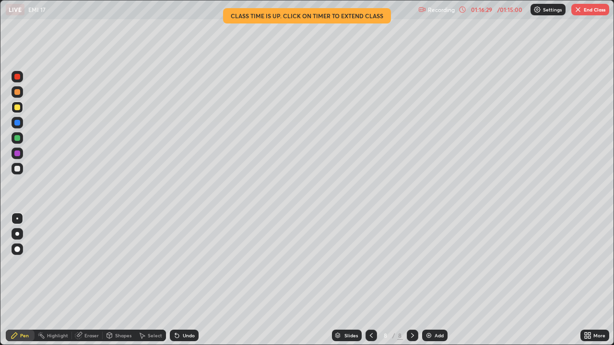
click at [435, 280] on div "Add" at bounding box center [439, 335] width 9 height 5
click at [21, 174] on div at bounding box center [18, 169] width 12 height 12
click at [17, 219] on div at bounding box center [17, 219] width 2 height 2
click at [21, 171] on div at bounding box center [18, 169] width 12 height 12
click at [115, 280] on div "Shapes" at bounding box center [123, 335] width 16 height 5
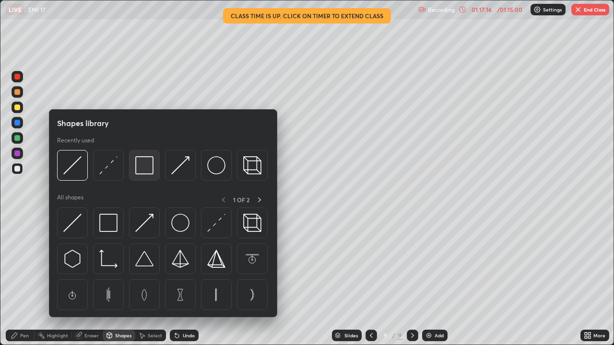
click at [143, 172] on img at bounding box center [144, 165] width 18 height 18
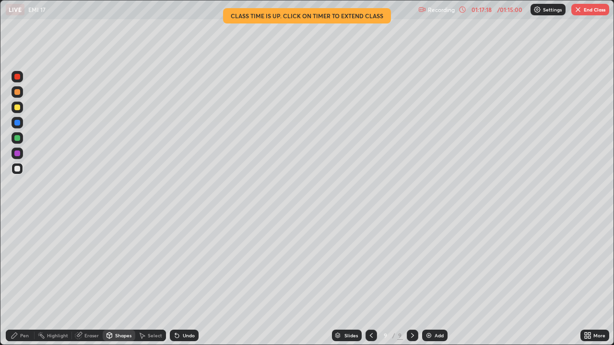
click at [180, 280] on div "Undo" at bounding box center [184, 336] width 29 height 12
click at [24, 280] on div "Pen" at bounding box center [24, 335] width 9 height 5
click at [178, 280] on icon at bounding box center [177, 336] width 4 height 4
click at [85, 280] on div "Eraser" at bounding box center [91, 335] width 14 height 5
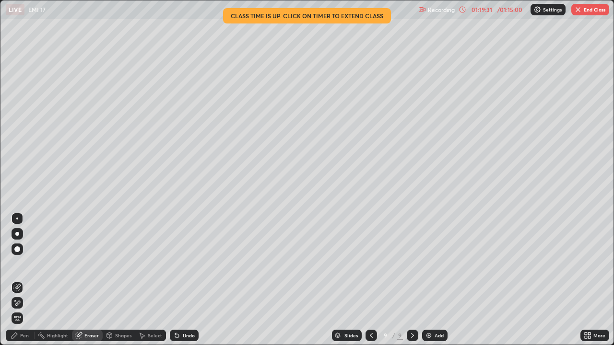
click at [62, 280] on div "Highlight" at bounding box center [53, 336] width 37 height 12
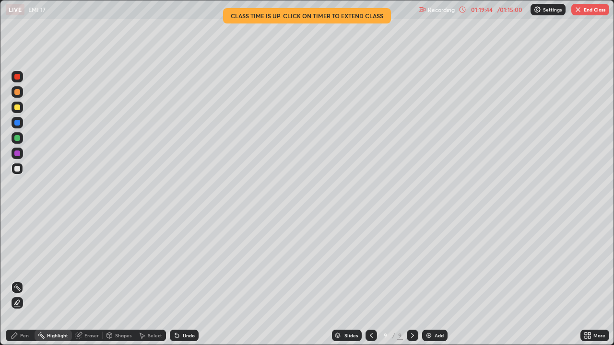
click at [25, 280] on div "Pen" at bounding box center [24, 335] width 9 height 5
click at [17, 108] on div at bounding box center [17, 108] width 6 height 6
click at [580, 8] on img "button" at bounding box center [578, 10] width 8 height 8
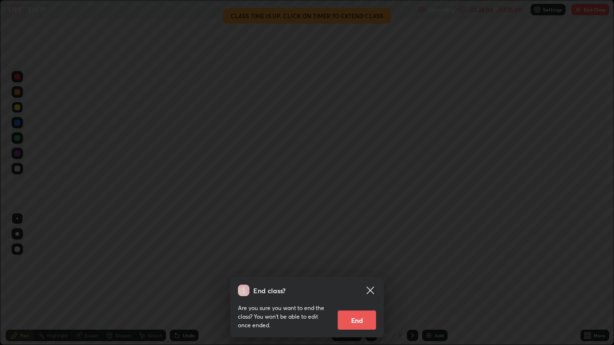
click at [355, 280] on button "End" at bounding box center [357, 320] width 38 height 19
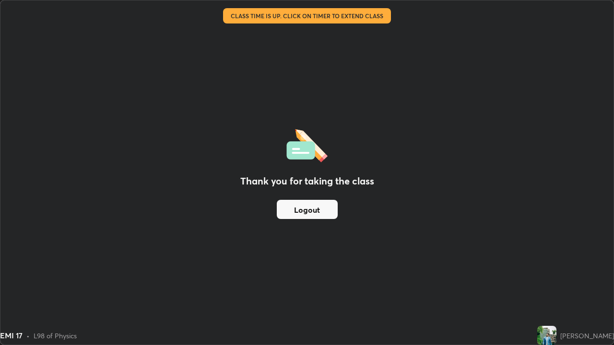
click at [362, 280] on div "Thank you for taking the class Logout" at bounding box center [306, 172] width 613 height 345
click at [327, 211] on button "Logout" at bounding box center [307, 209] width 61 height 19
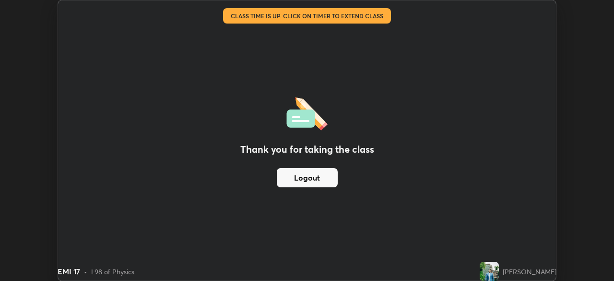
scroll to position [47703, 47370]
